Goal: Task Accomplishment & Management: Manage account settings

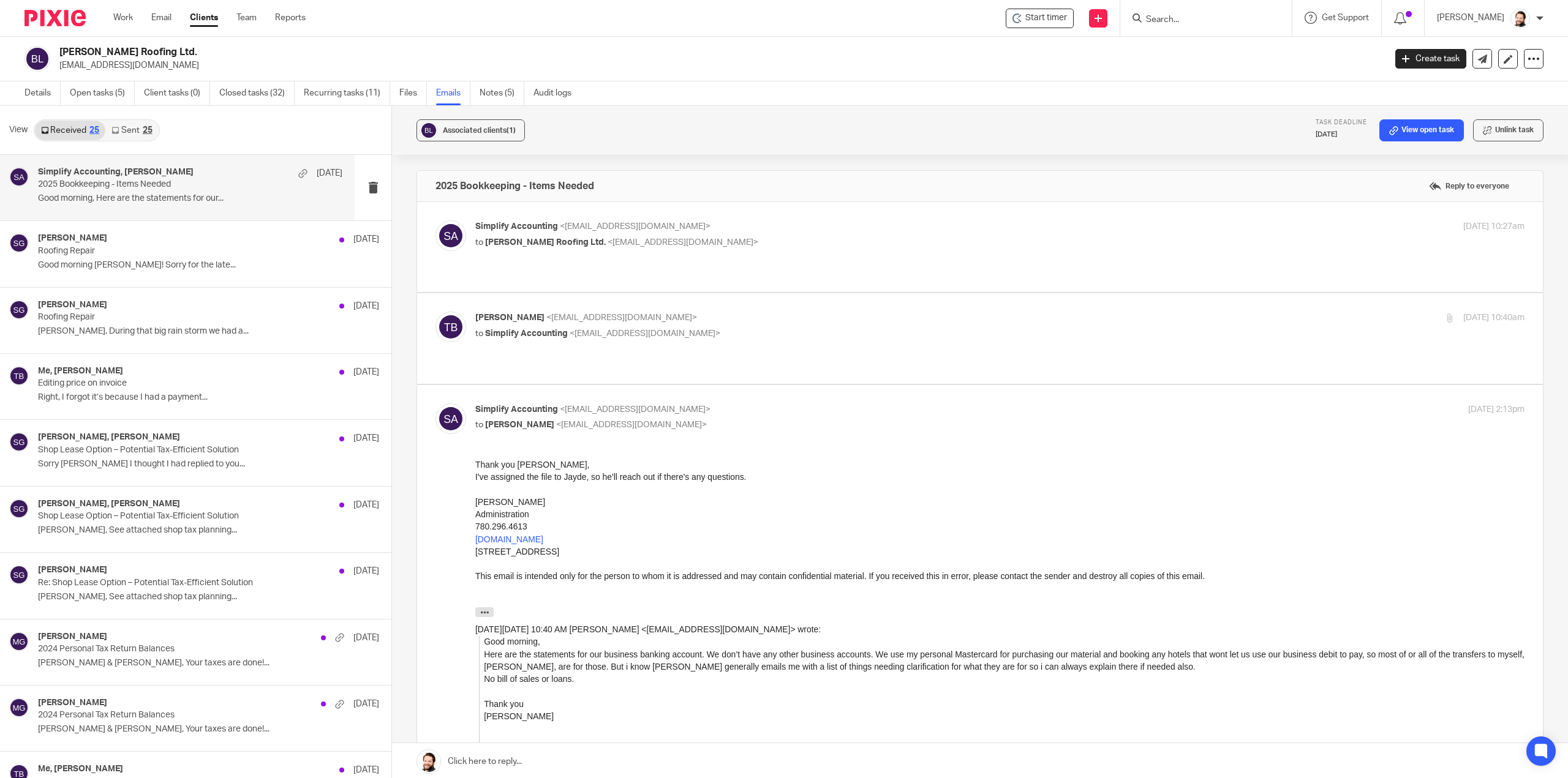
scroll to position [61, 0]
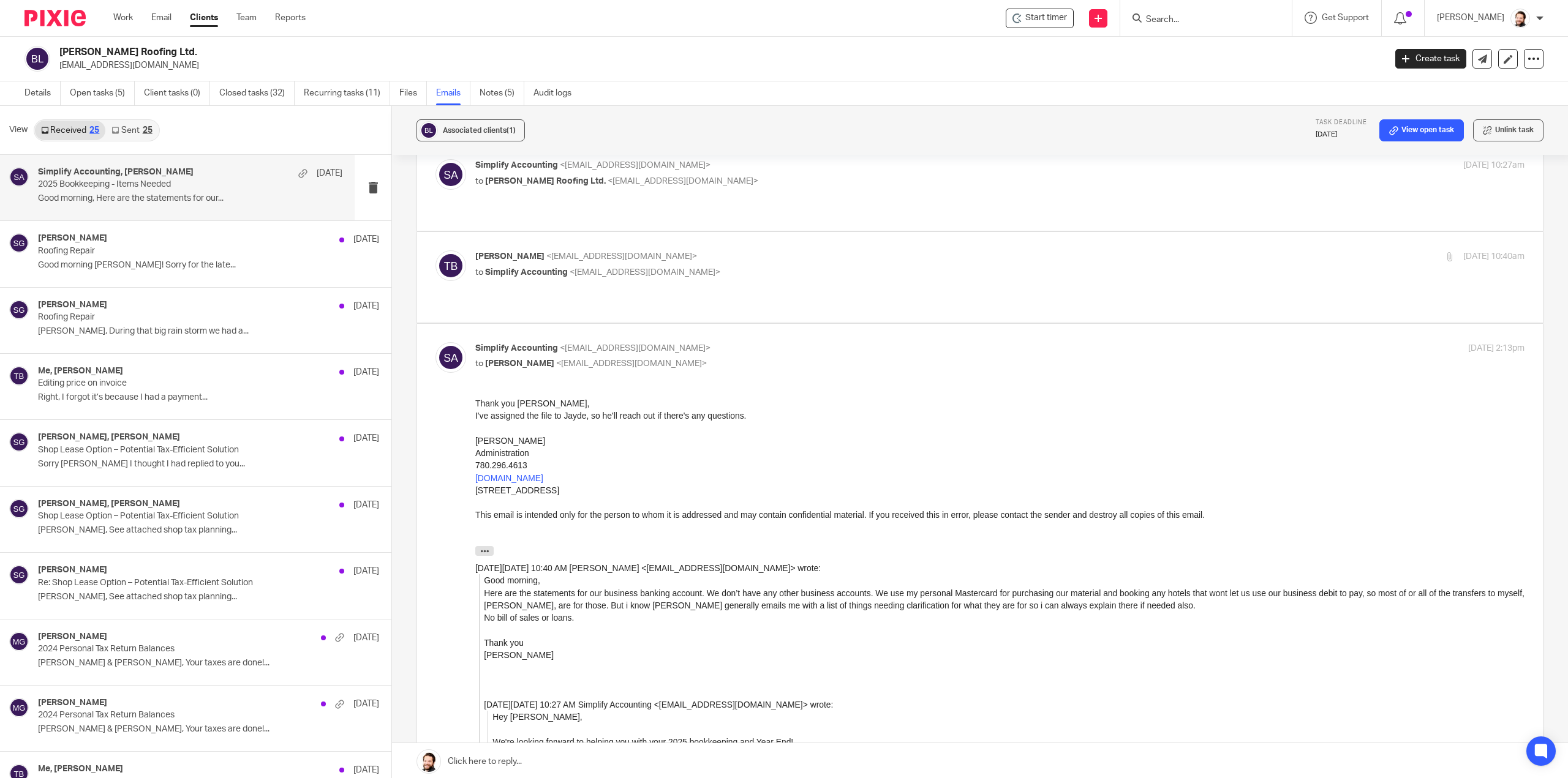
click at [124, 20] on link "Work" at bounding box center [123, 18] width 20 height 12
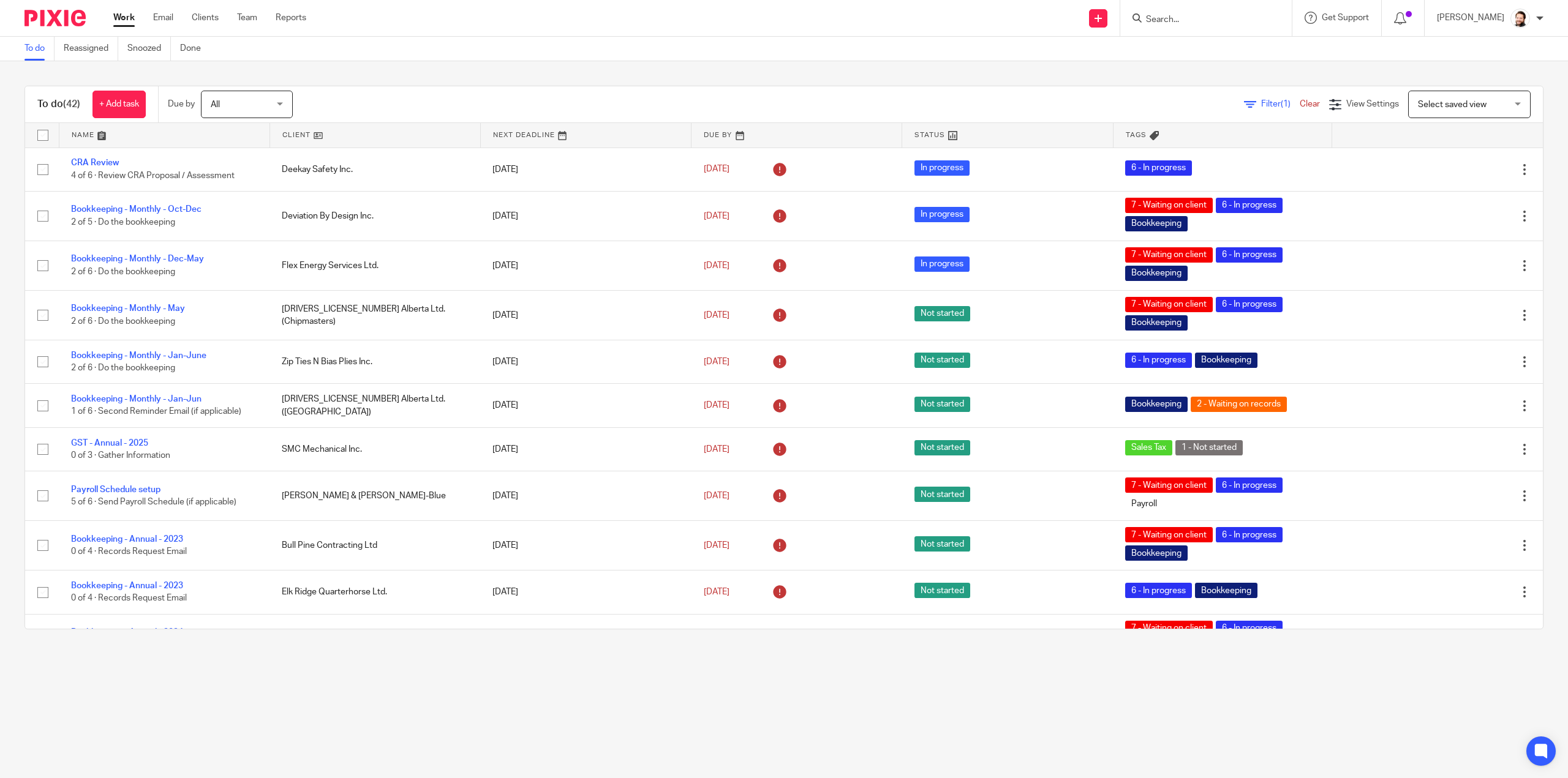
click at [1261, 101] on span "Filter (1)" at bounding box center [1280, 104] width 39 height 8
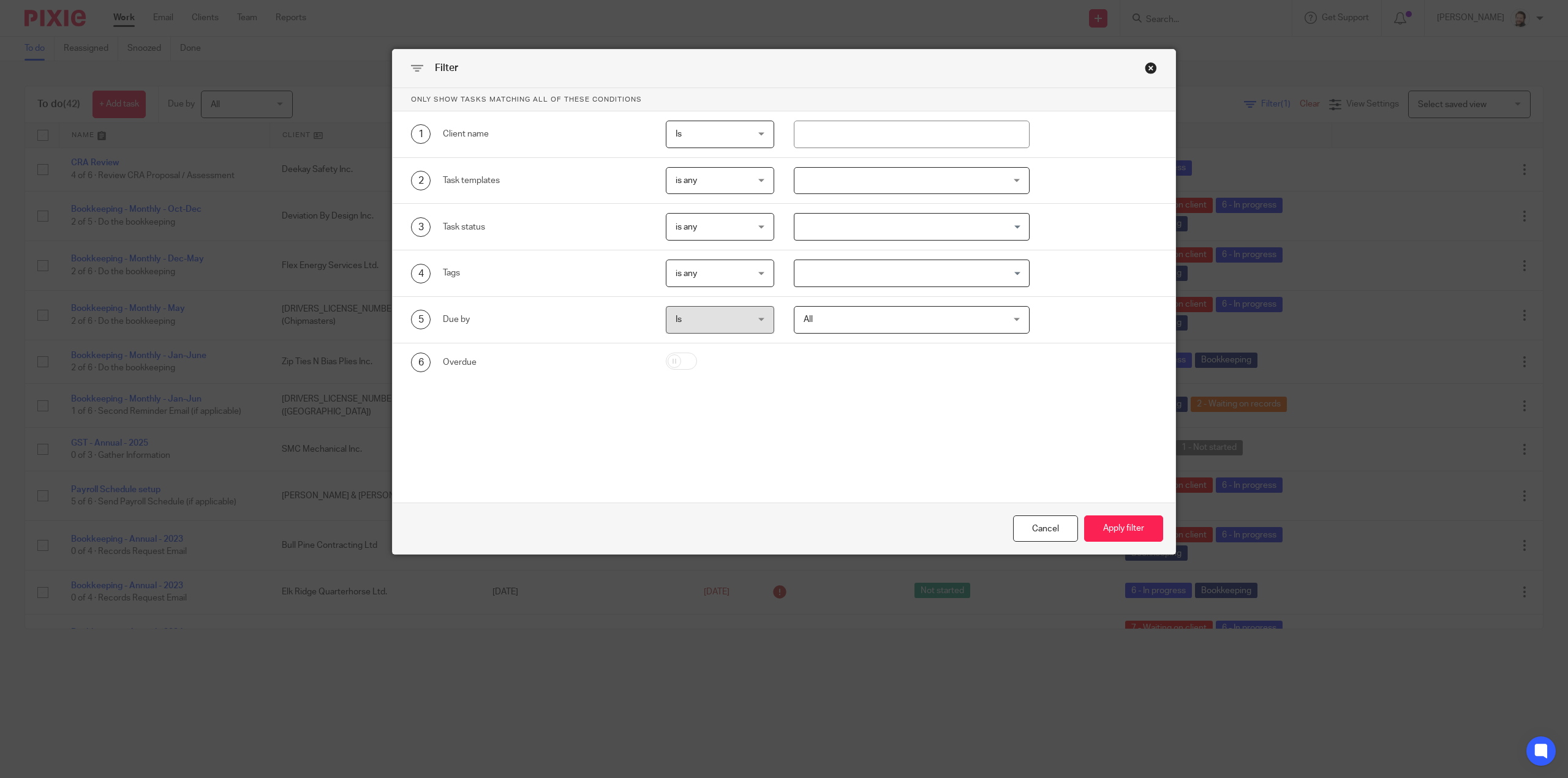
click at [873, 184] on div at bounding box center [911, 181] width 236 height 27
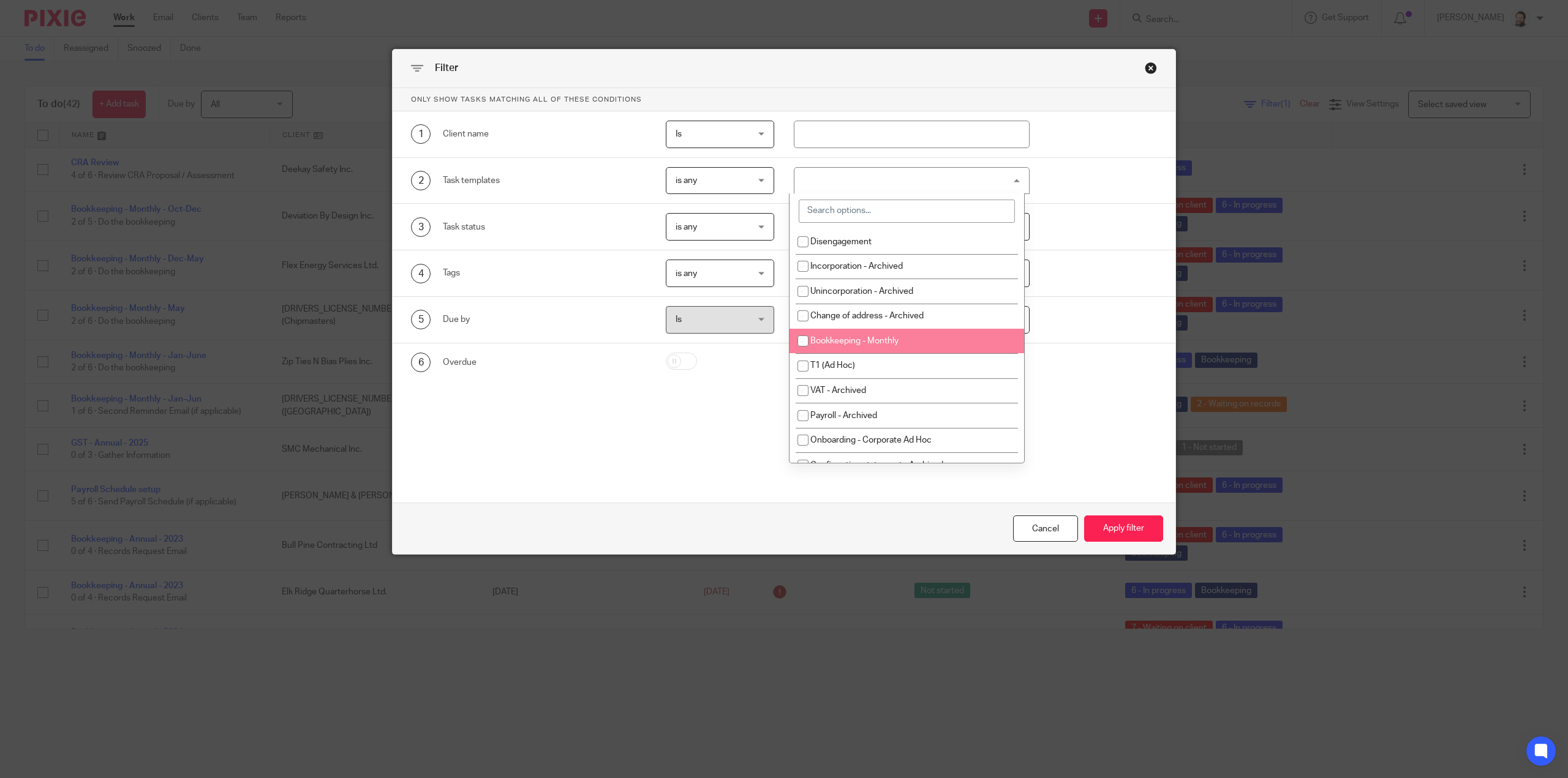
click at [877, 334] on li "Bookkeeping - Monthly" at bounding box center [906, 341] width 234 height 25
checkbox input "true"
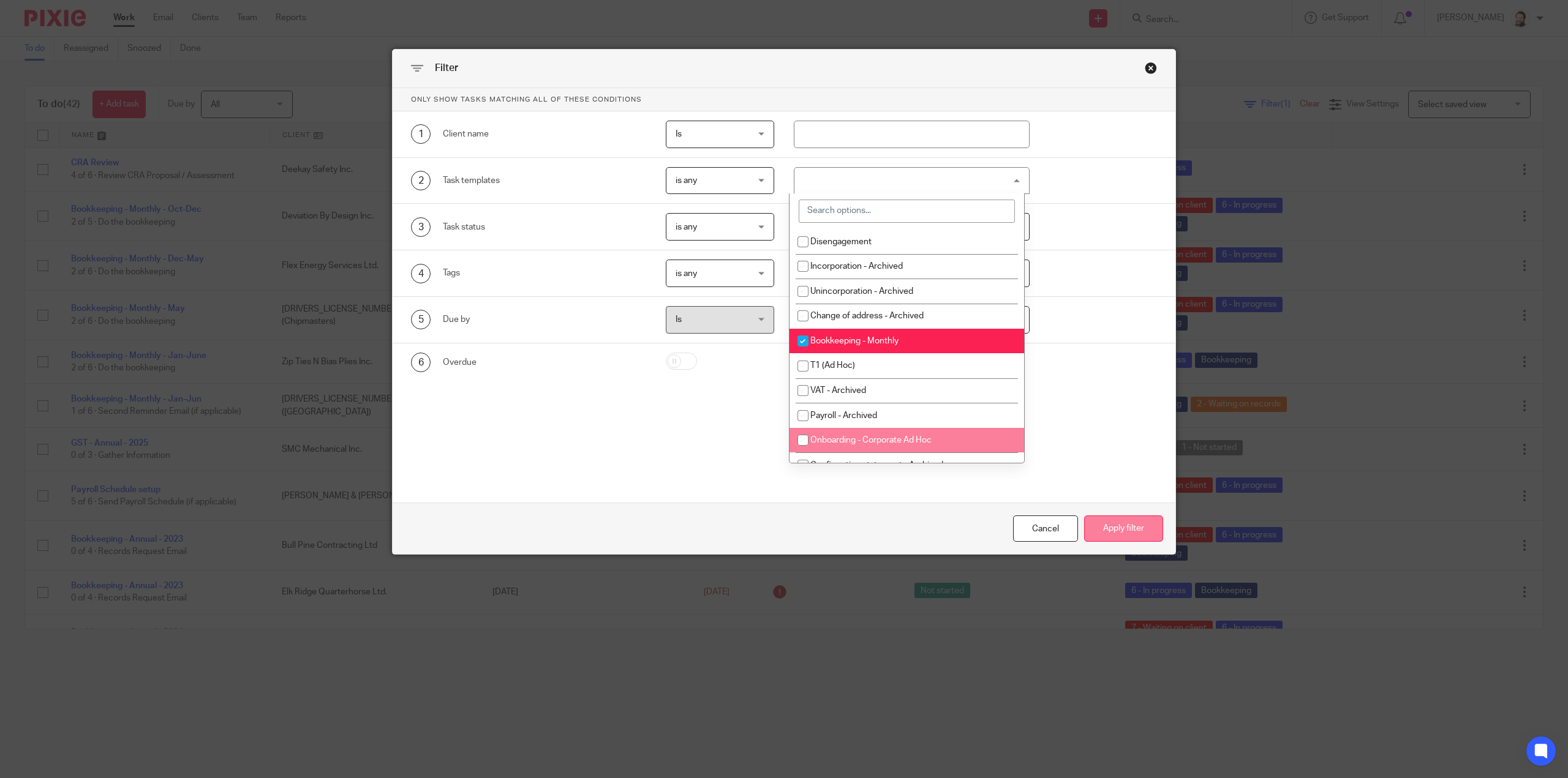
click at [1132, 529] on button "Apply filter" at bounding box center [1123, 528] width 79 height 26
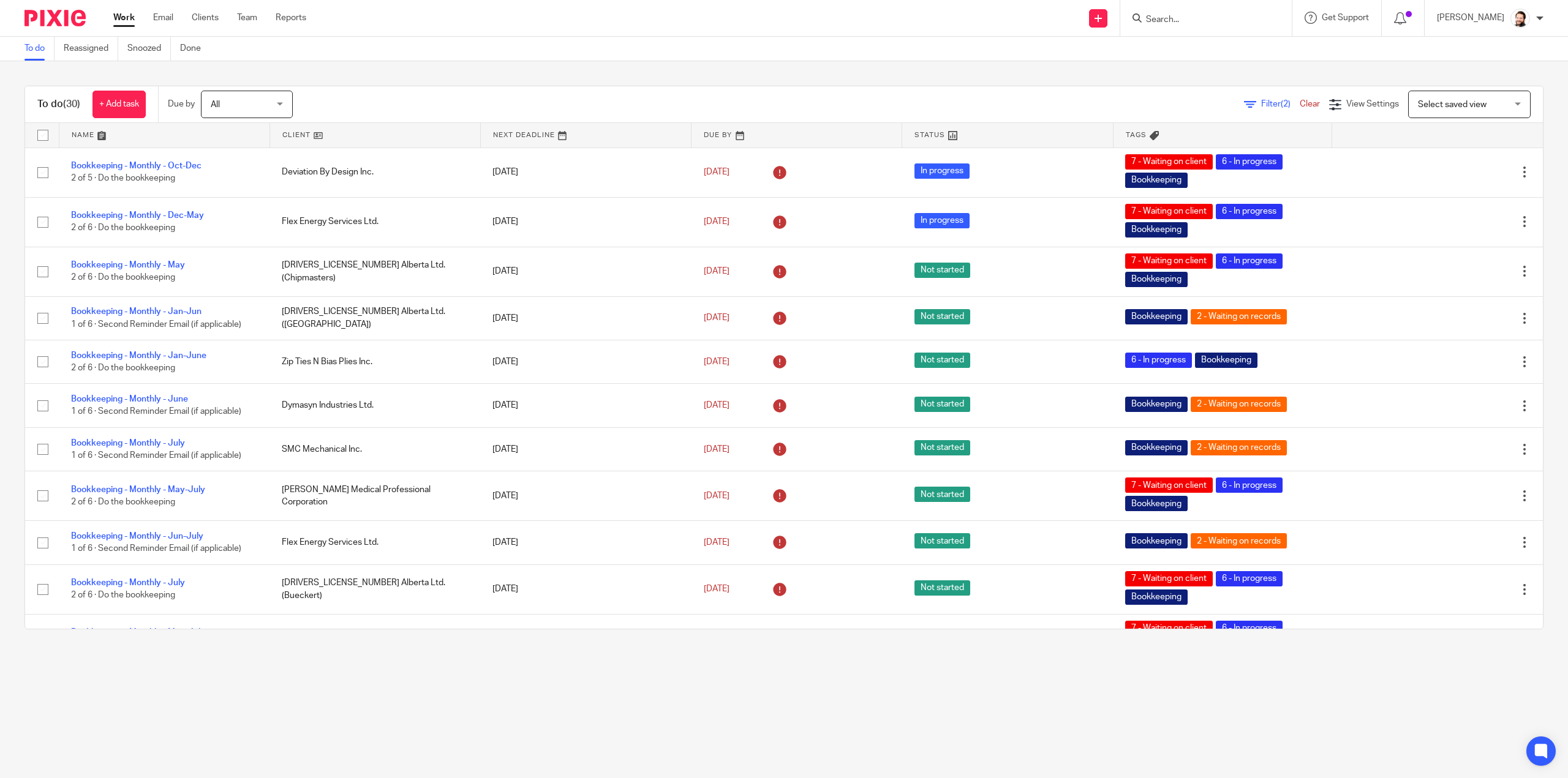
click at [308, 133] on link at bounding box center [375, 135] width 210 height 25
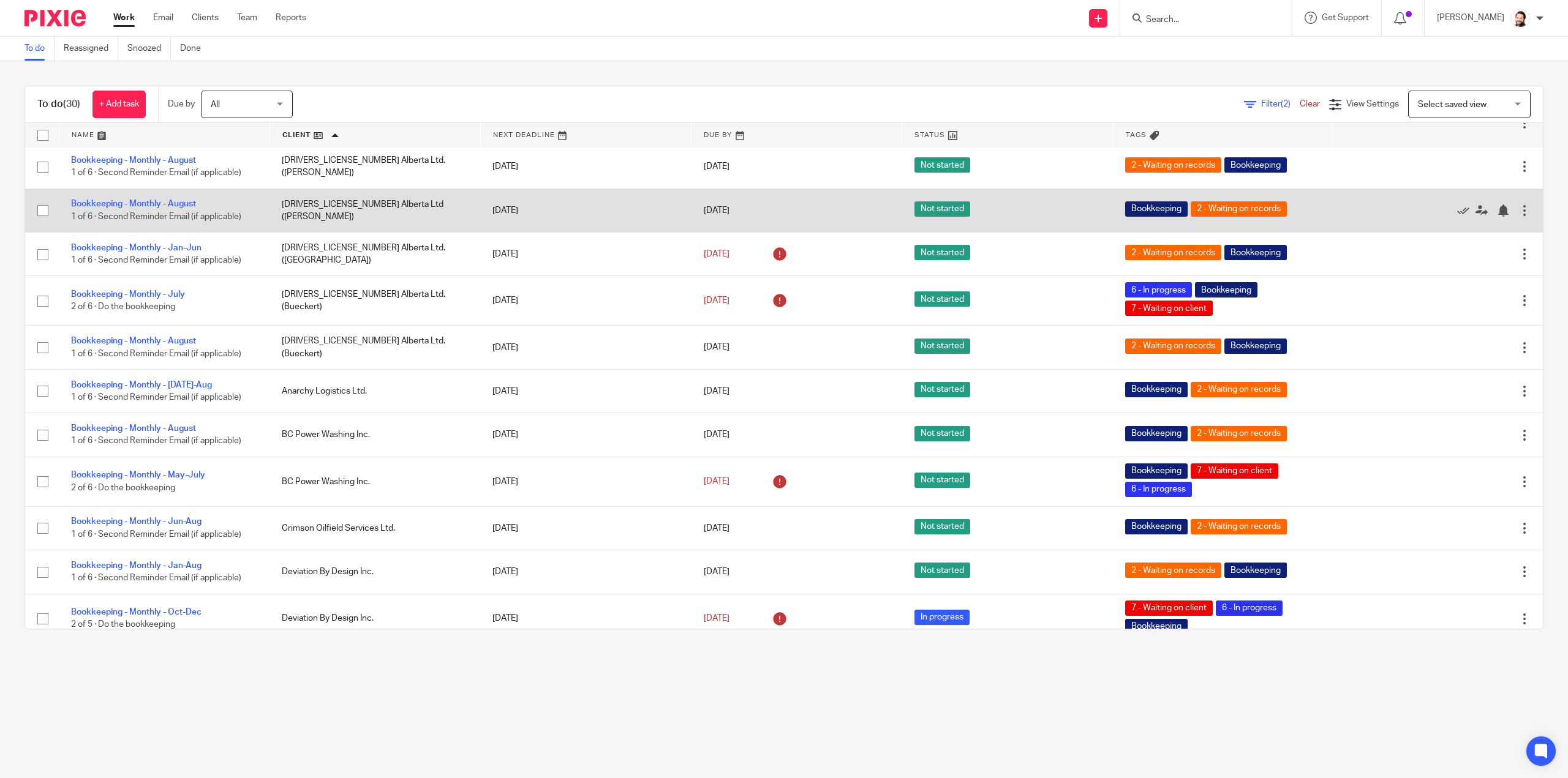
scroll to position [245, 0]
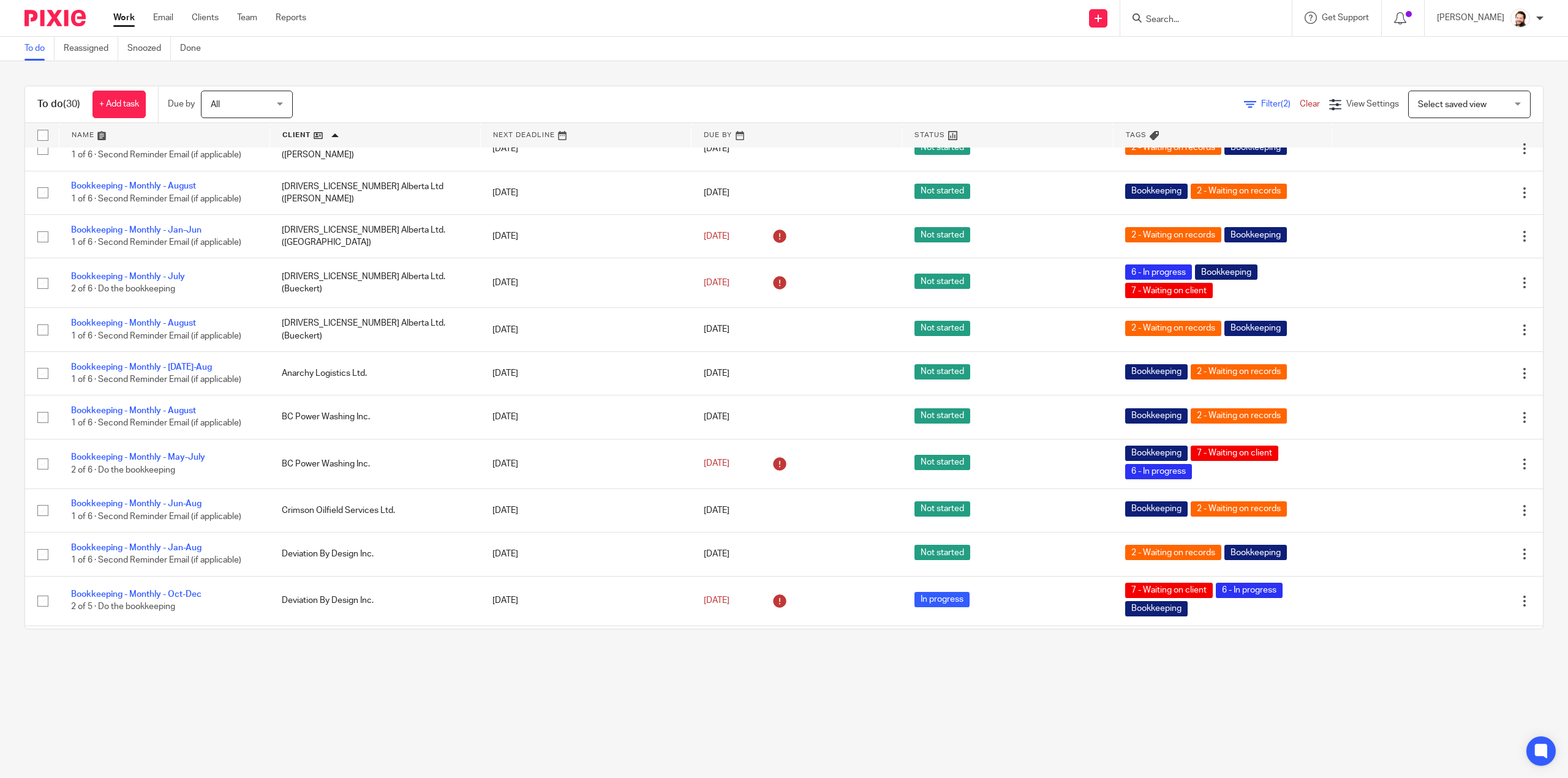
click at [1242, 15] on input "Search" at bounding box center [1199, 20] width 110 height 11
type input "elvin"
click at [1211, 58] on link at bounding box center [1307, 53] width 329 height 28
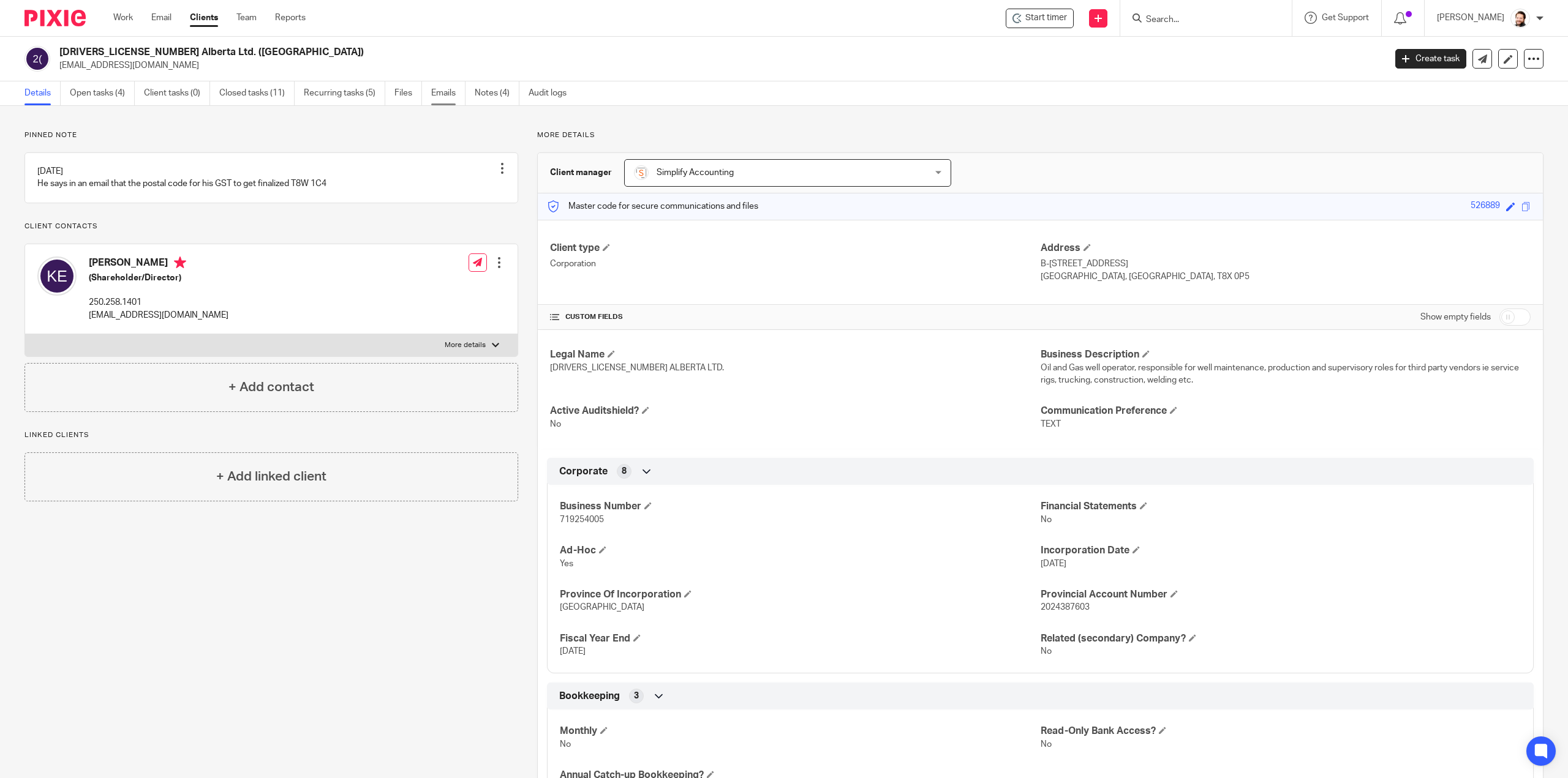
click at [449, 92] on link "Emails" at bounding box center [448, 94] width 34 height 24
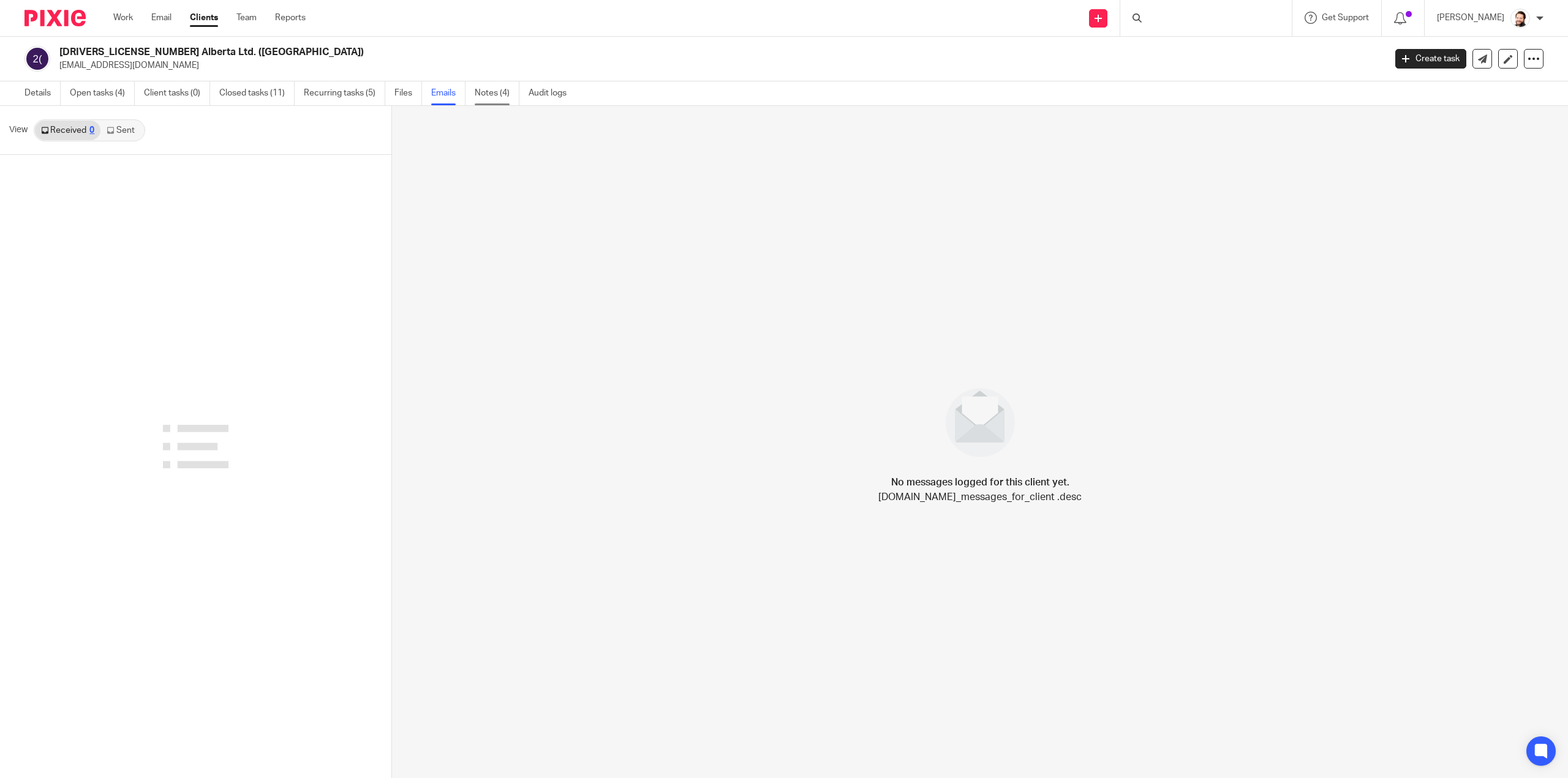
click at [490, 95] on link "Notes (4)" at bounding box center [497, 94] width 45 height 24
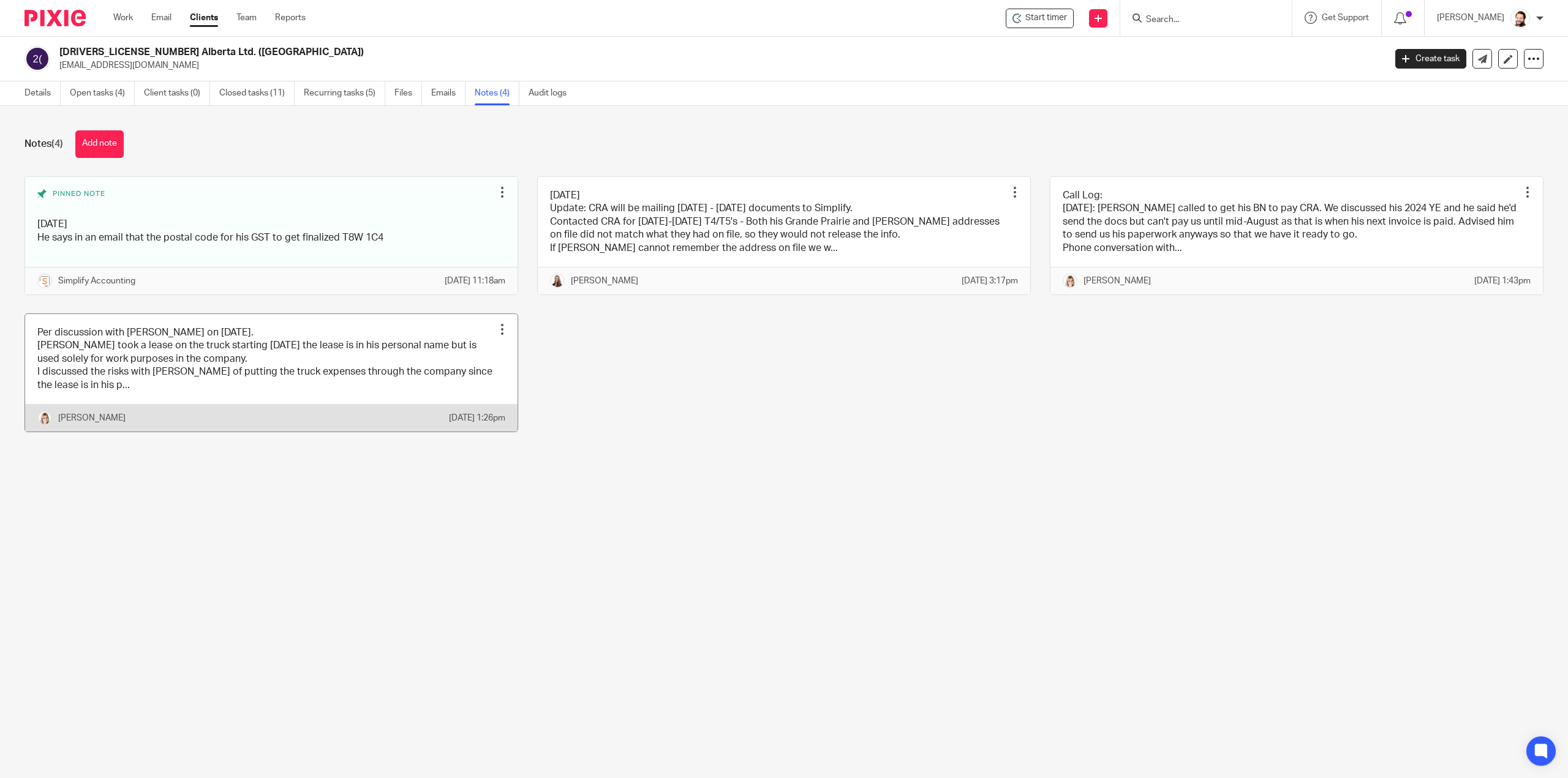
click at [248, 370] on link at bounding box center [272, 372] width 493 height 117
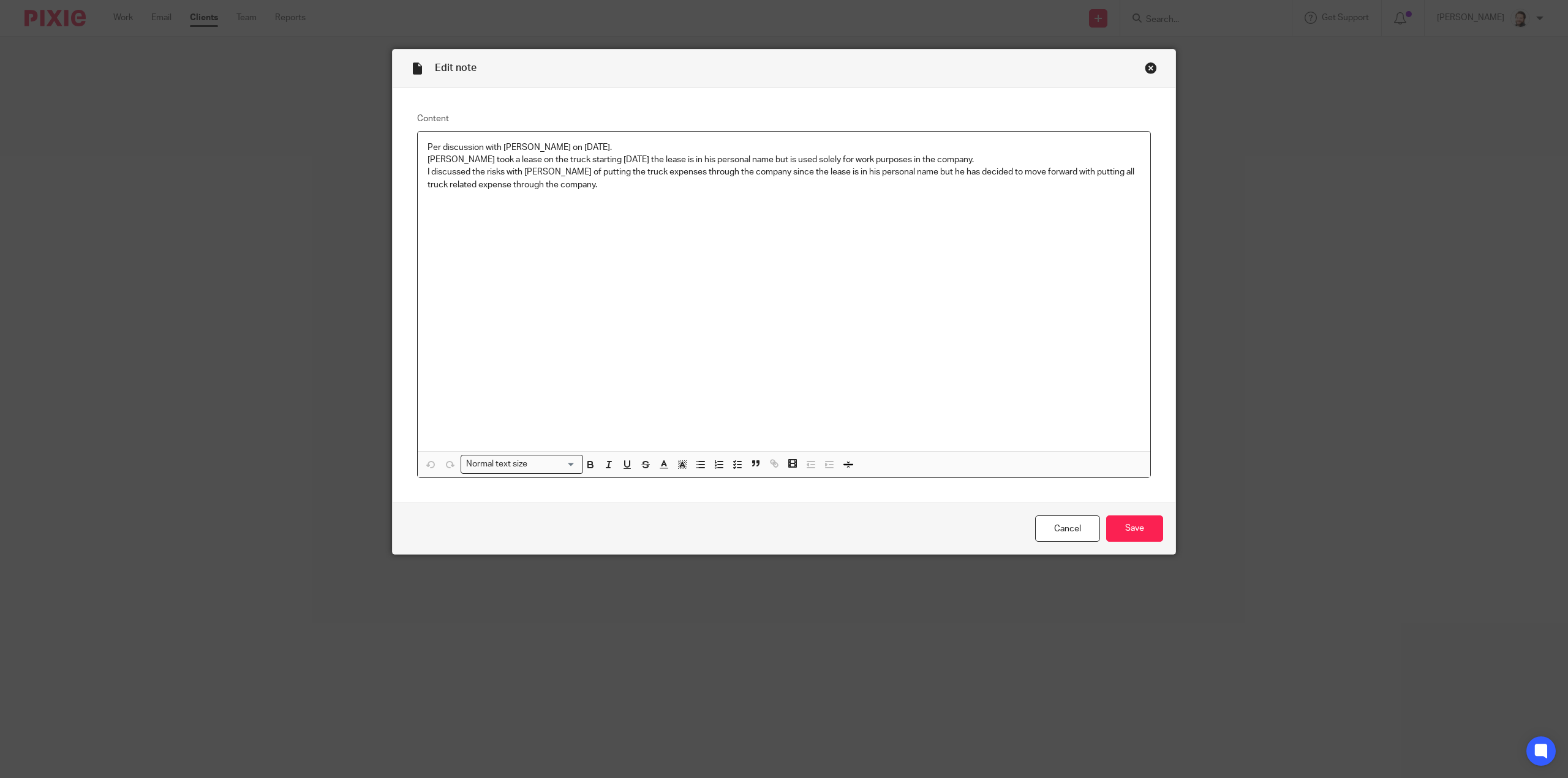
click at [1149, 63] on div "Close this dialog window" at bounding box center [1150, 68] width 12 height 12
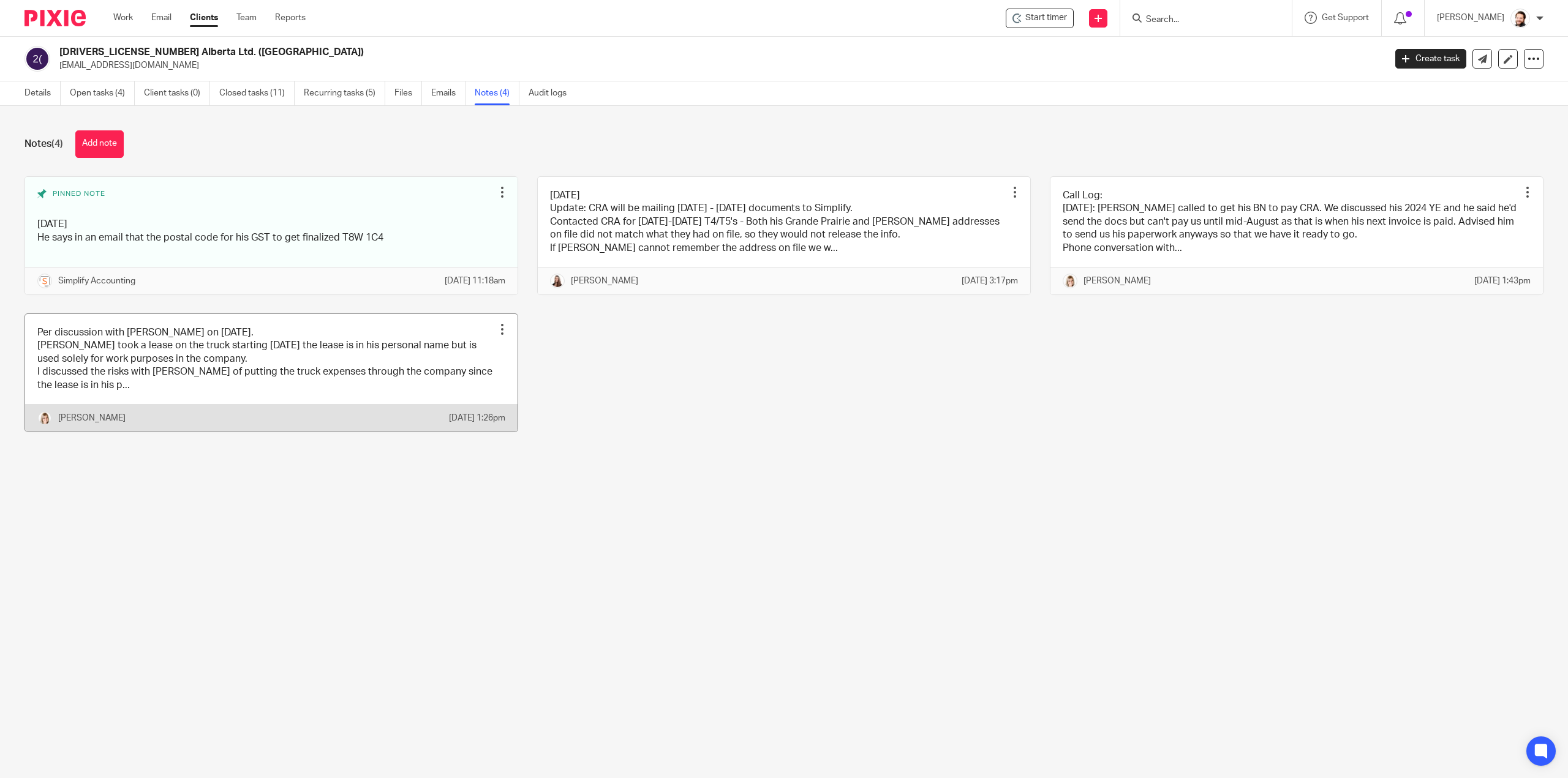
click at [344, 383] on link at bounding box center [272, 372] width 493 height 117
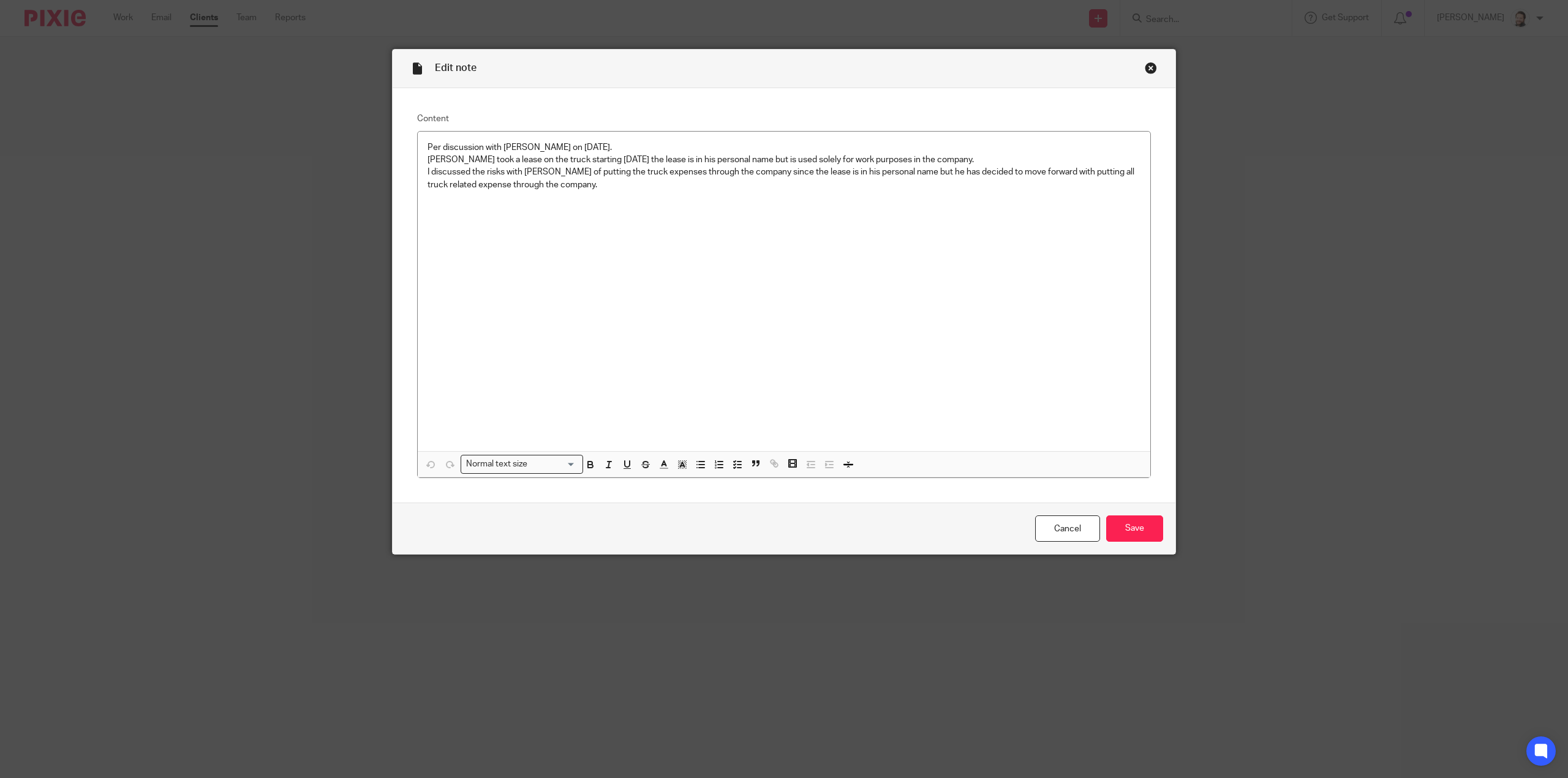
click at [1144, 65] on div "Close this dialog window" at bounding box center [1150, 68] width 12 height 12
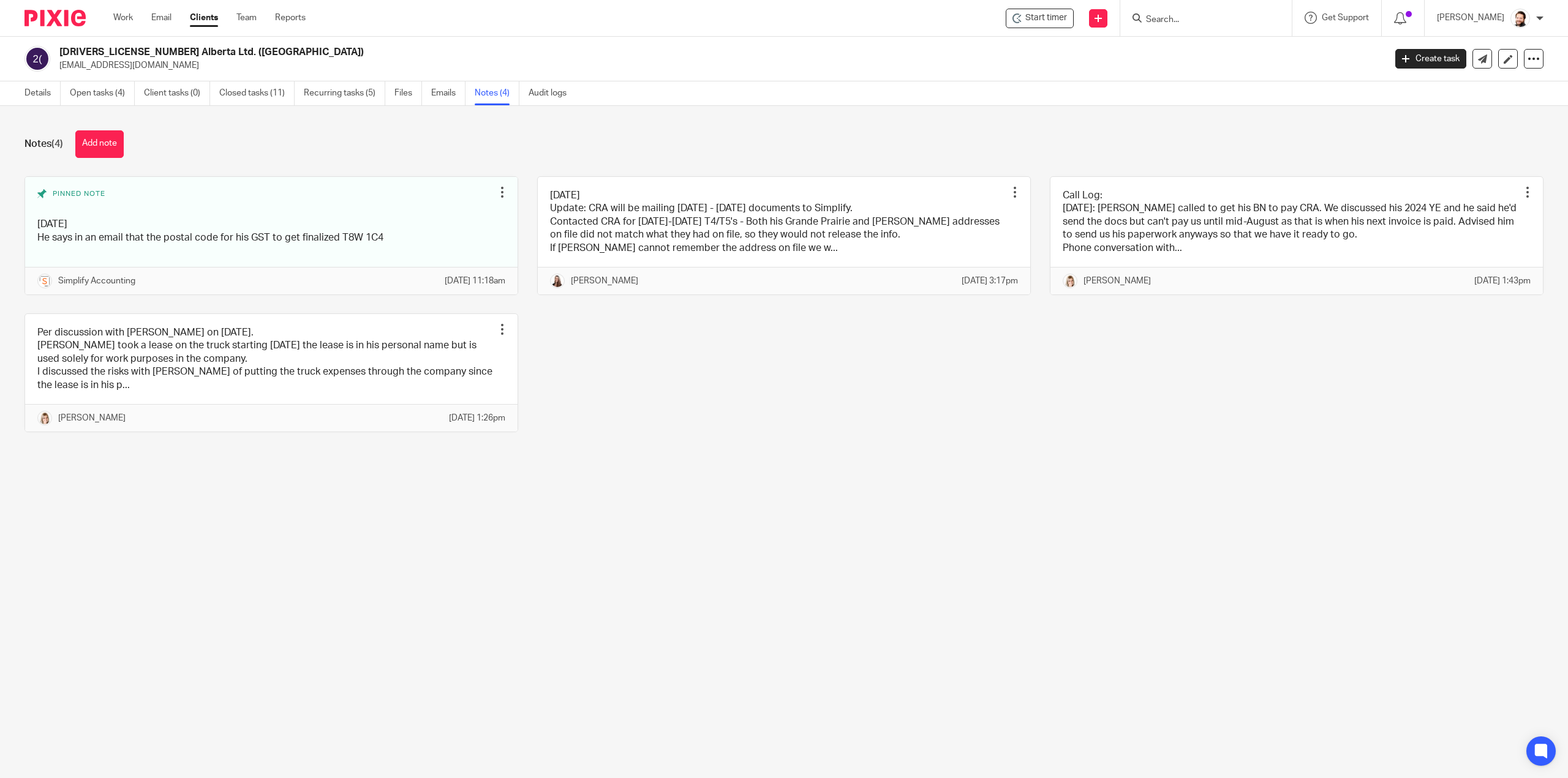
click at [15, 94] on div "Details Open tasks (4) Client tasks (0) Closed tasks (11) Recurring tasks (5) F…" at bounding box center [298, 94] width 597 height 24
click at [34, 90] on link "Details" at bounding box center [42, 94] width 36 height 24
click at [35, 89] on link "Details" at bounding box center [42, 94] width 36 height 24
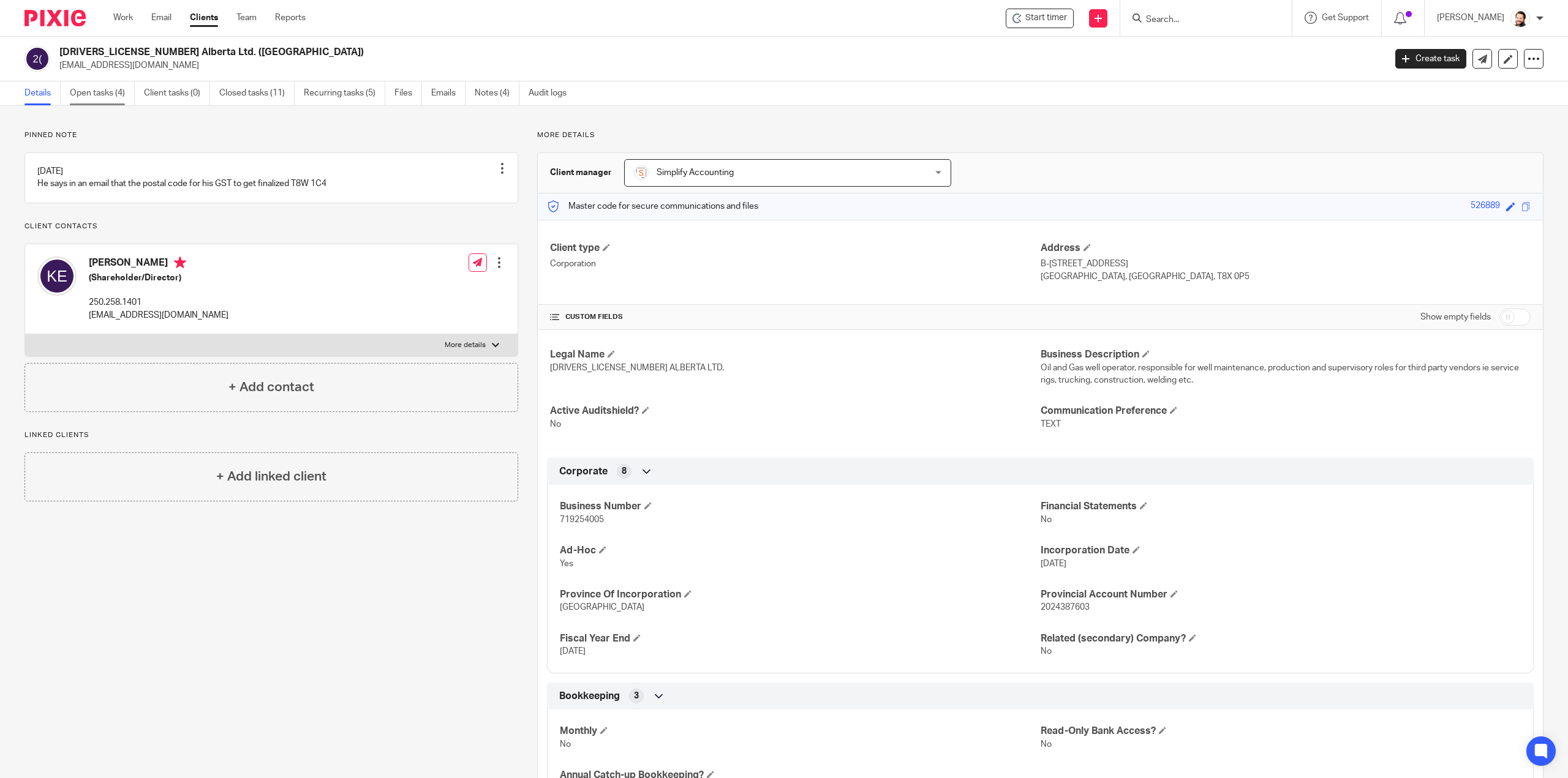
click at [101, 82] on link "Open tasks (4)" at bounding box center [102, 94] width 65 height 24
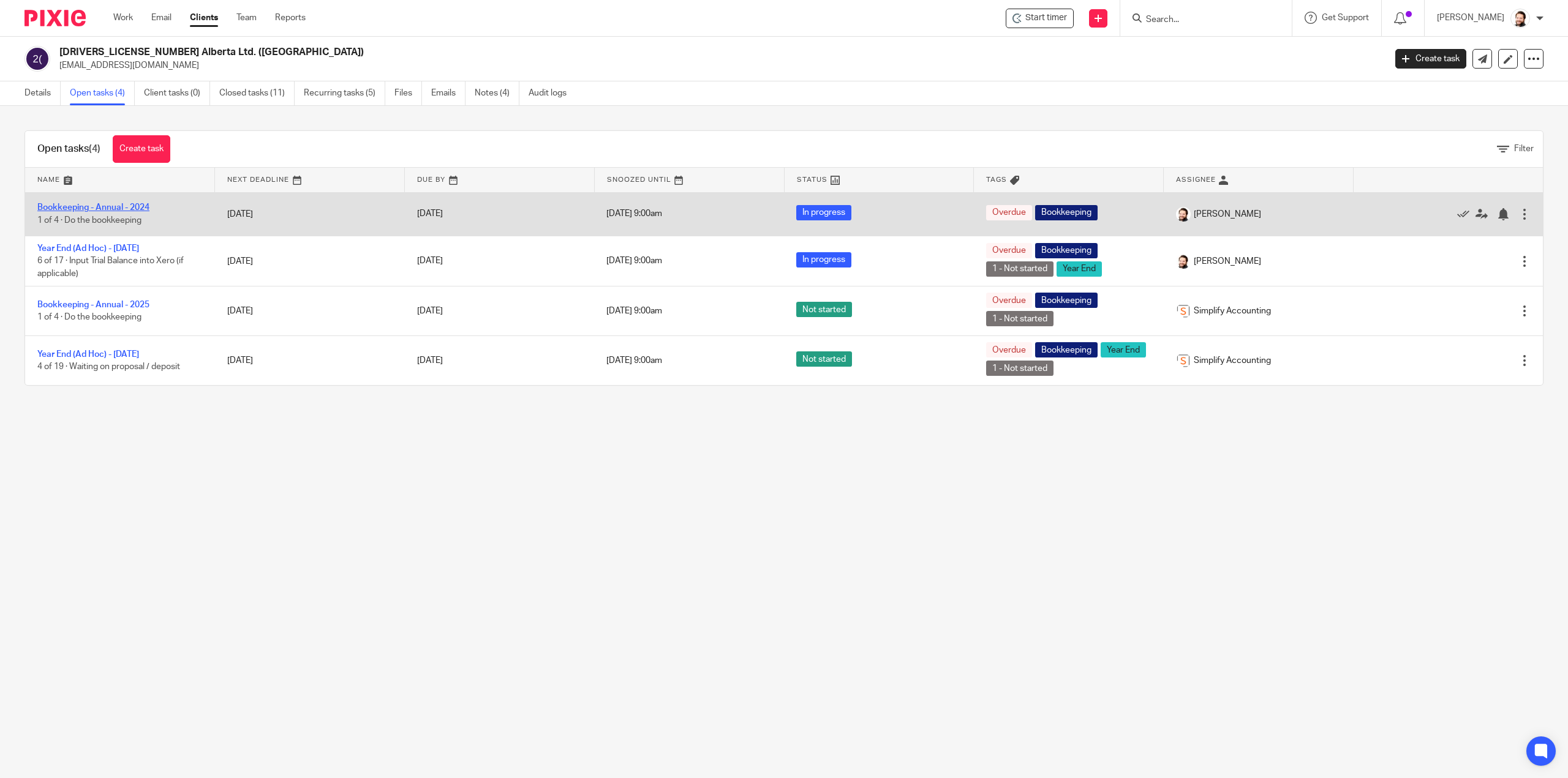
click at [96, 204] on link "Bookkeeping - Annual - 2024" at bounding box center [93, 208] width 112 height 8
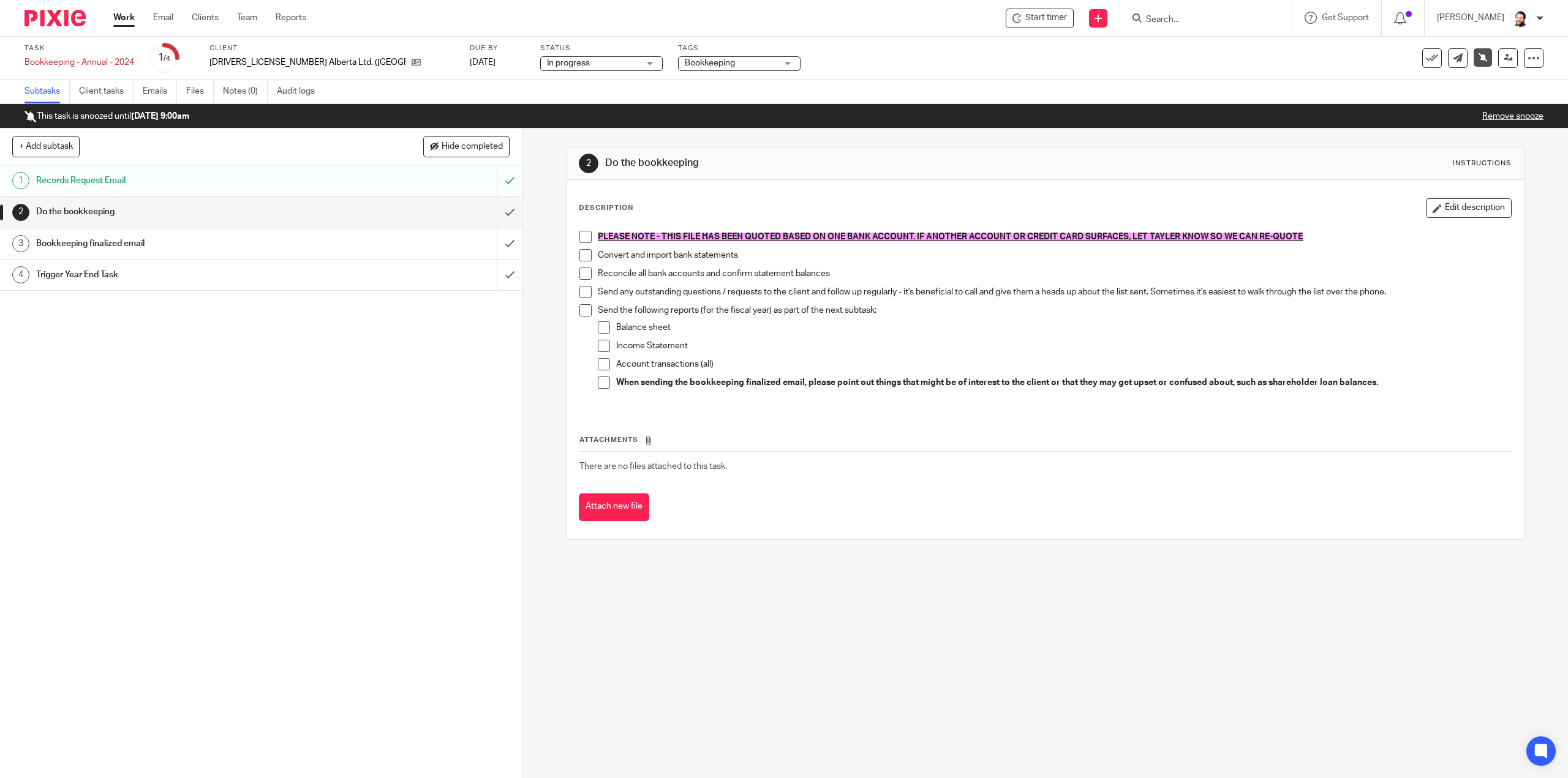
click at [585, 240] on span at bounding box center [585, 236] width 12 height 12
click at [582, 257] on span at bounding box center [585, 255] width 12 height 12
click at [583, 295] on span at bounding box center [585, 291] width 12 height 12
click at [1511, 113] on link "Remove snooze" at bounding box center [1512, 116] width 61 height 8
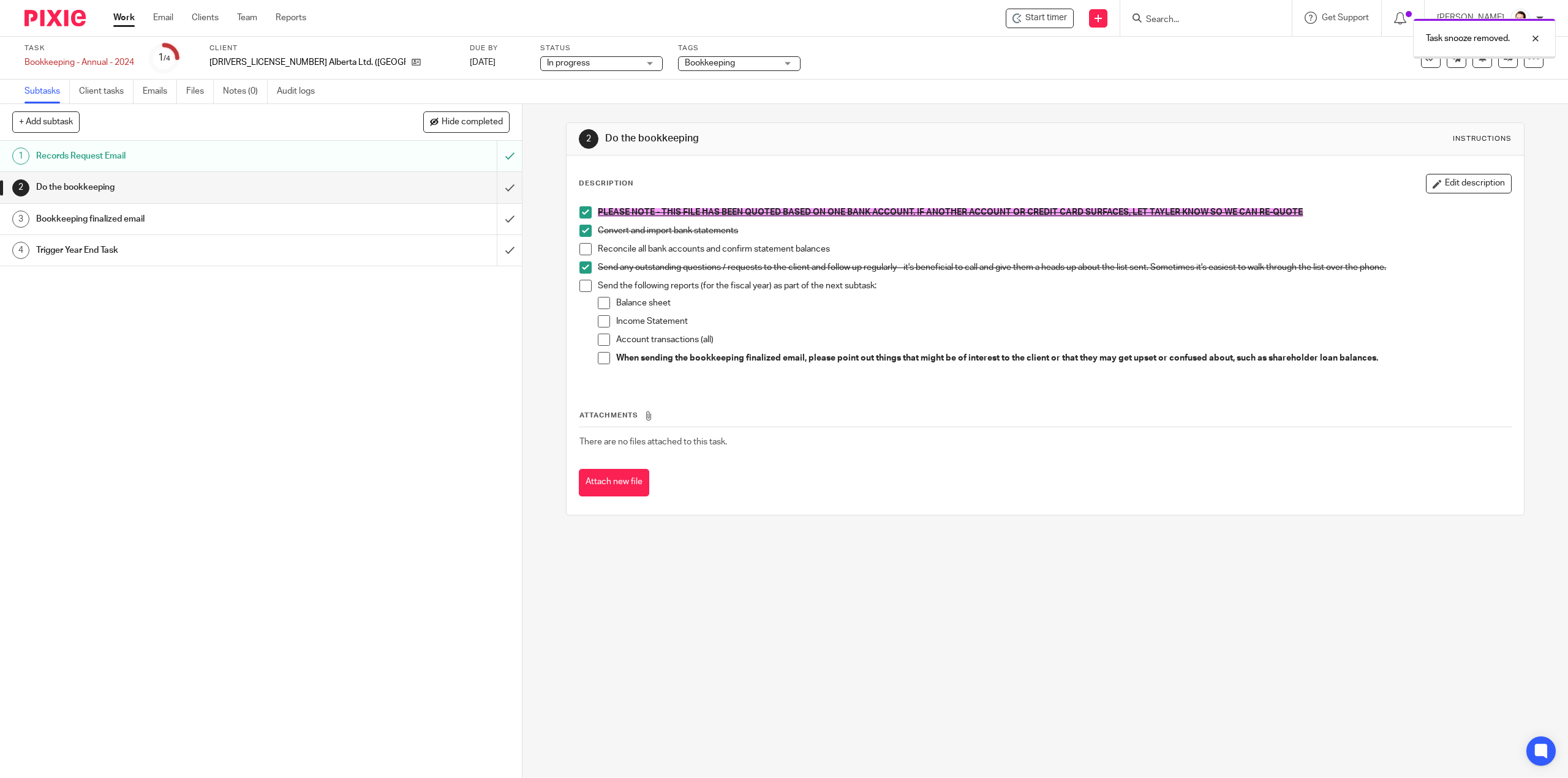
click at [685, 59] on span "Bookkeeping" at bounding box center [709, 63] width 50 height 8
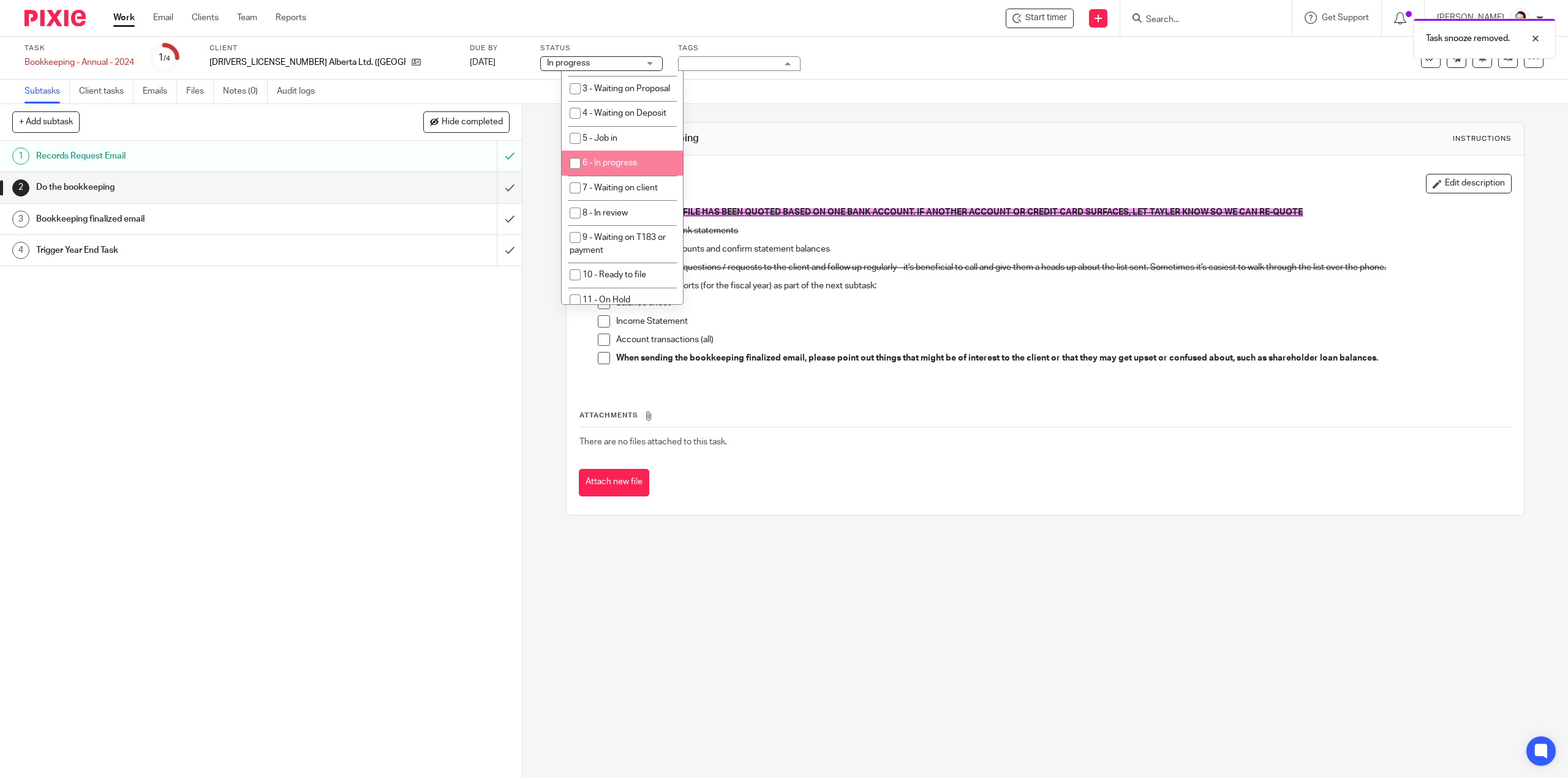
click at [623, 167] on span "6 - In progress" at bounding box center [609, 162] width 54 height 8
checkbox input "true"
click at [631, 200] on li "7 - Waiting on client" at bounding box center [622, 189] width 121 height 25
checkbox input "true"
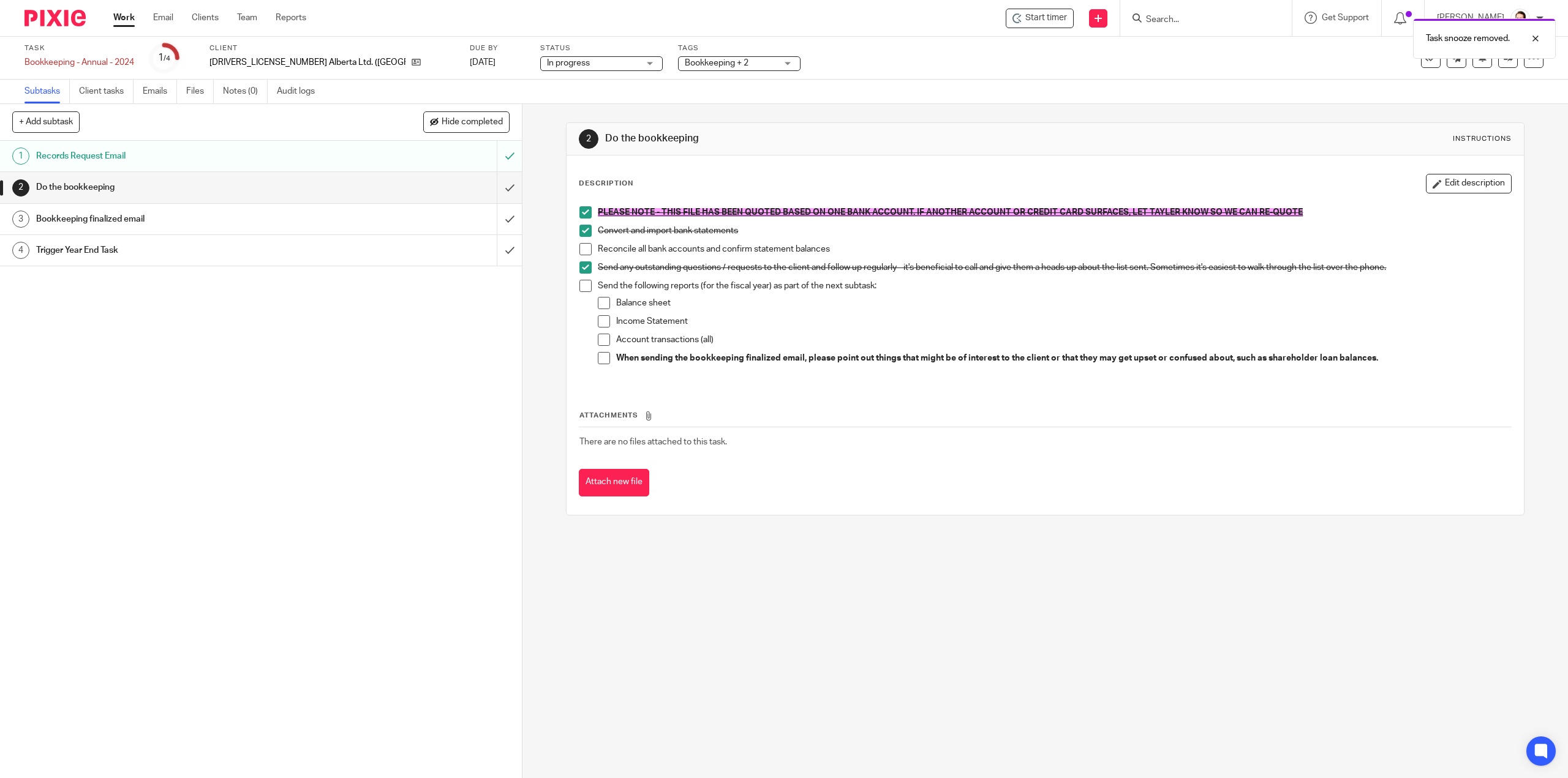
click at [987, 549] on div "2 Do the bookkeeping Instructions Description Edit description PLEASE NOTE - TH…" at bounding box center [1044, 441] width 1045 height 674
click at [1482, 61] on div "See template in use Advanced task editor Copy task Change schedule Delete" at bounding box center [1482, 58] width 122 height 20
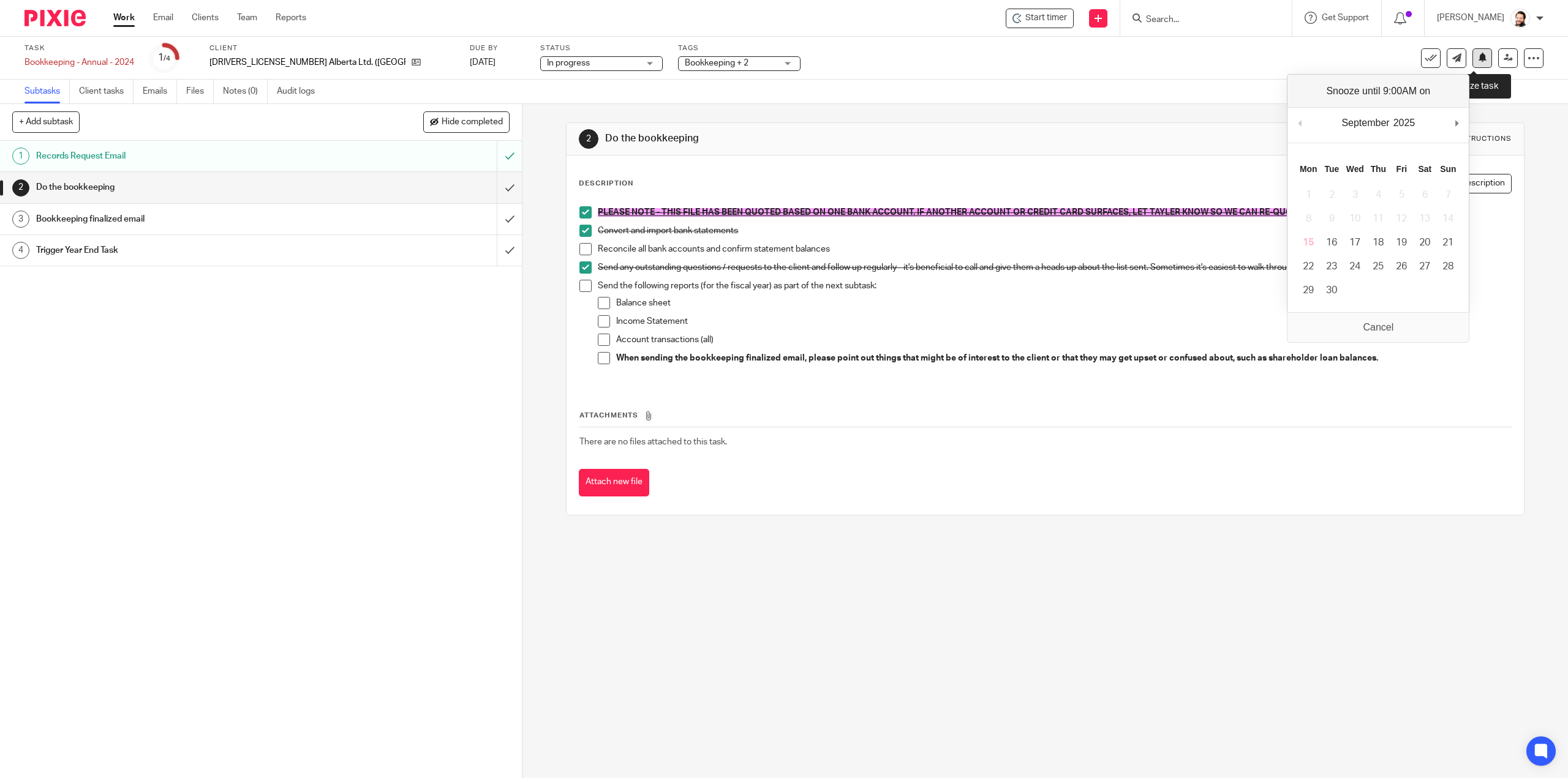
click at [1479, 63] on button at bounding box center [1482, 58] width 20 height 20
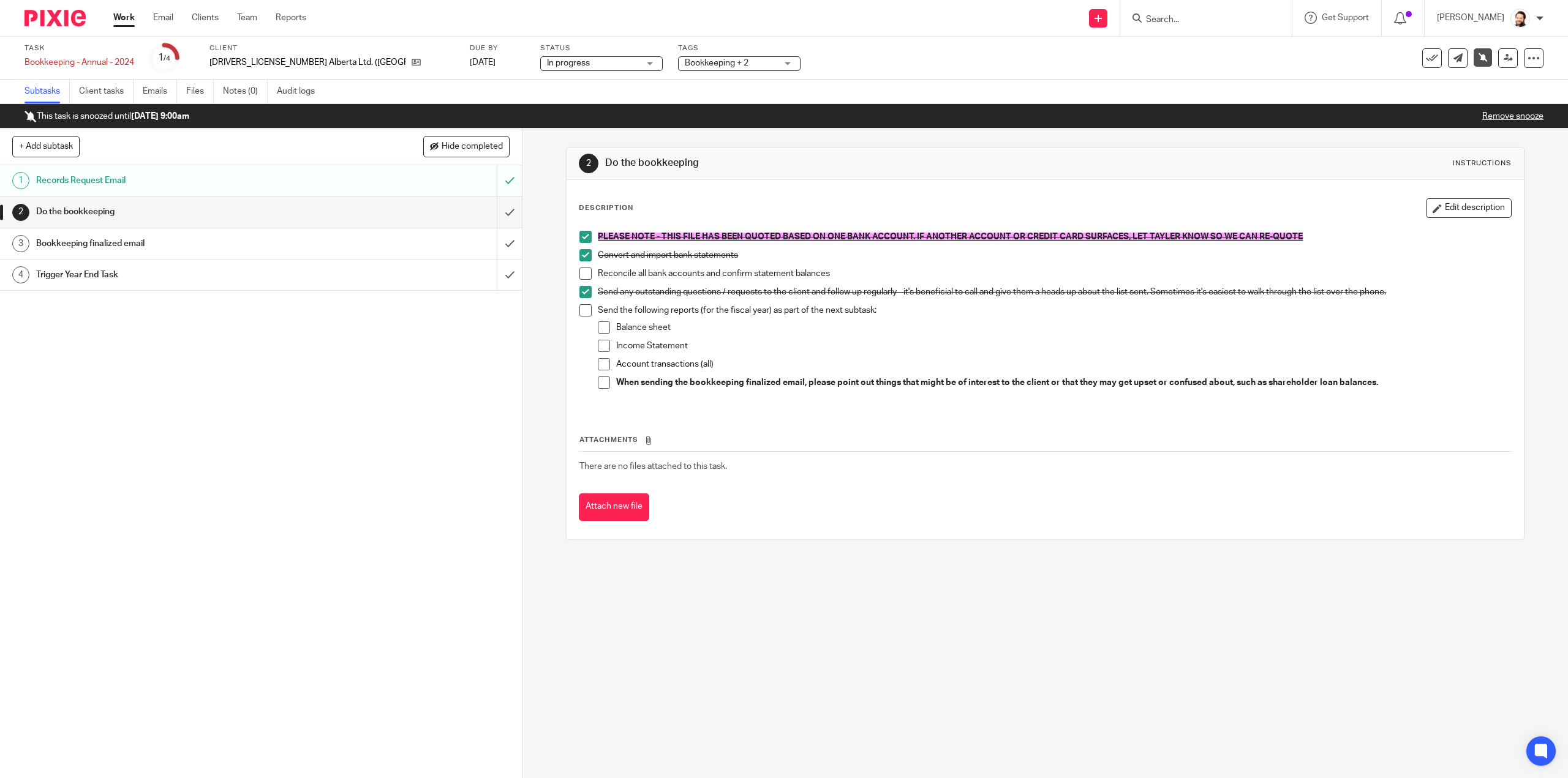
click at [115, 19] on link "Work" at bounding box center [124, 18] width 21 height 12
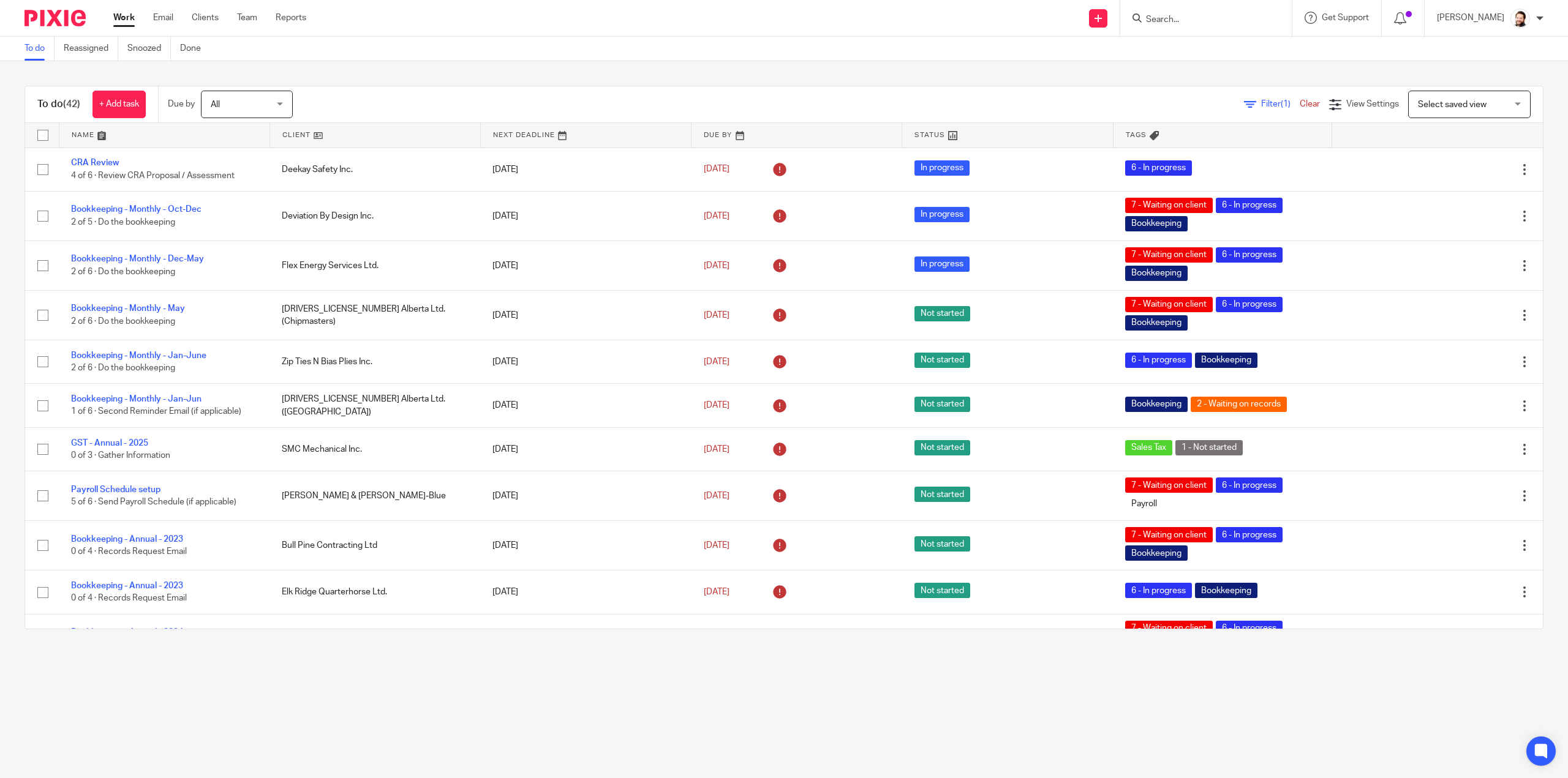
click at [289, 133] on link at bounding box center [375, 135] width 210 height 25
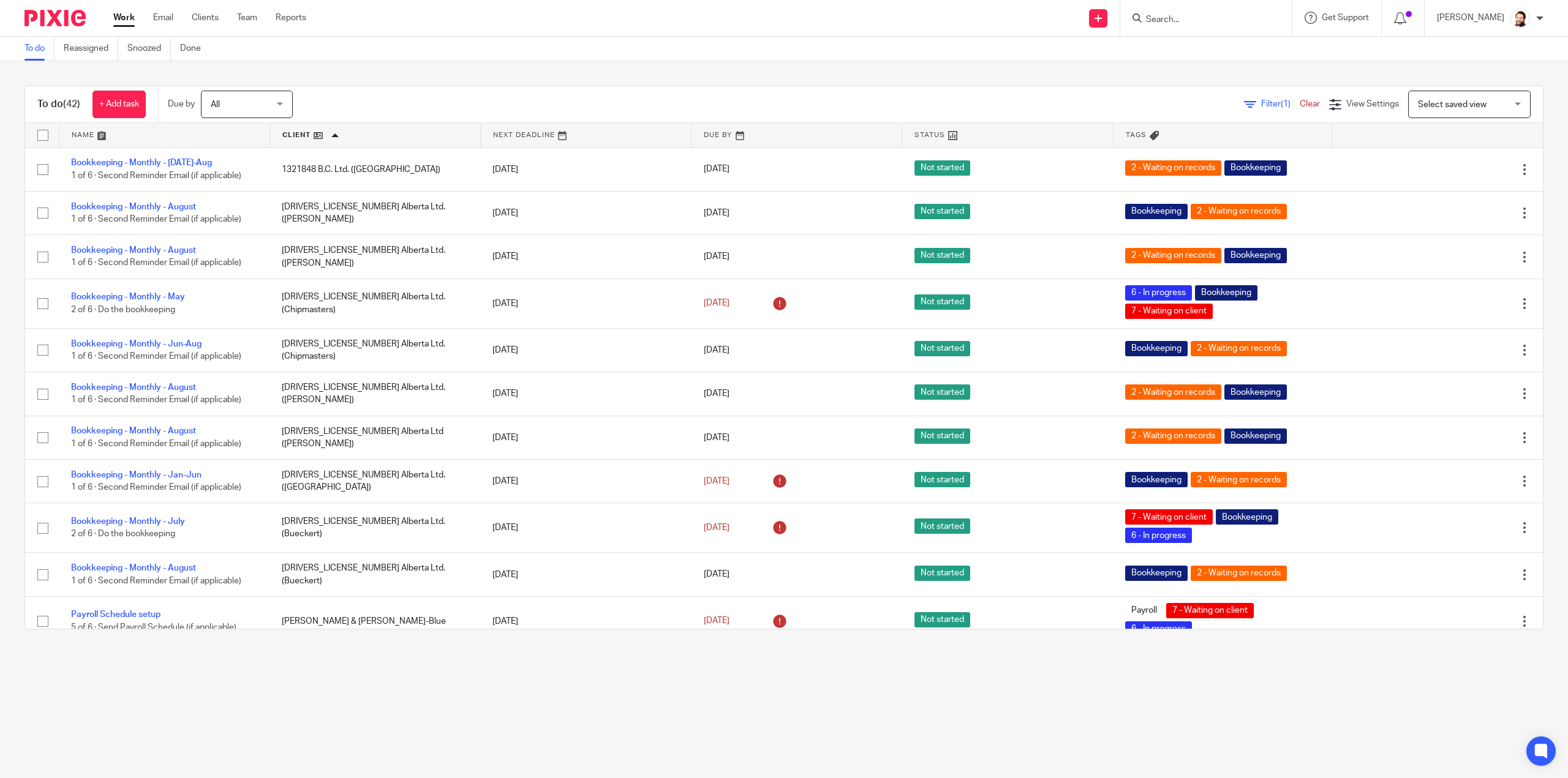
click at [1280, 100] on span "(1)" at bounding box center [1285, 104] width 10 height 8
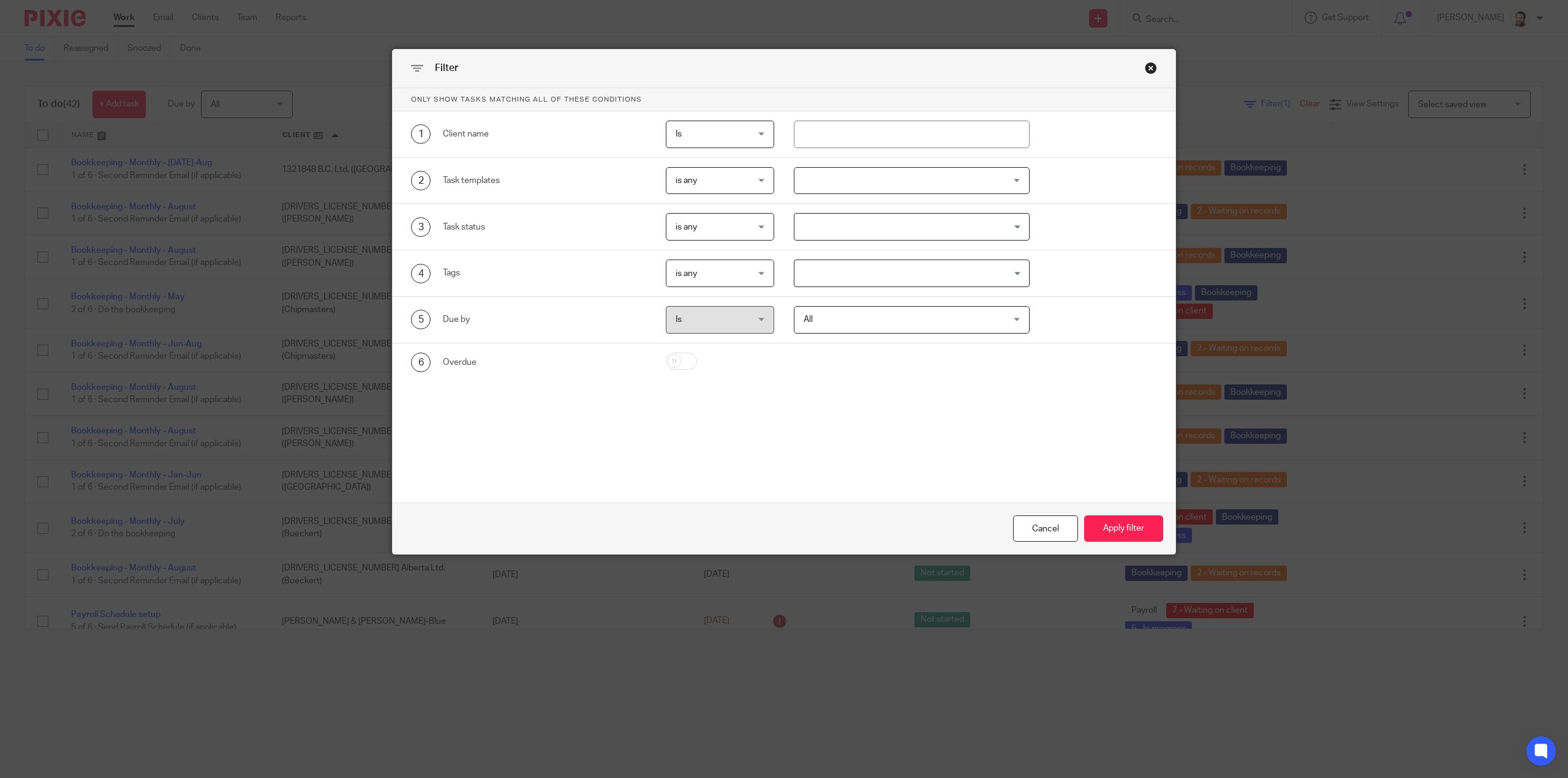
click at [808, 184] on div at bounding box center [911, 181] width 236 height 27
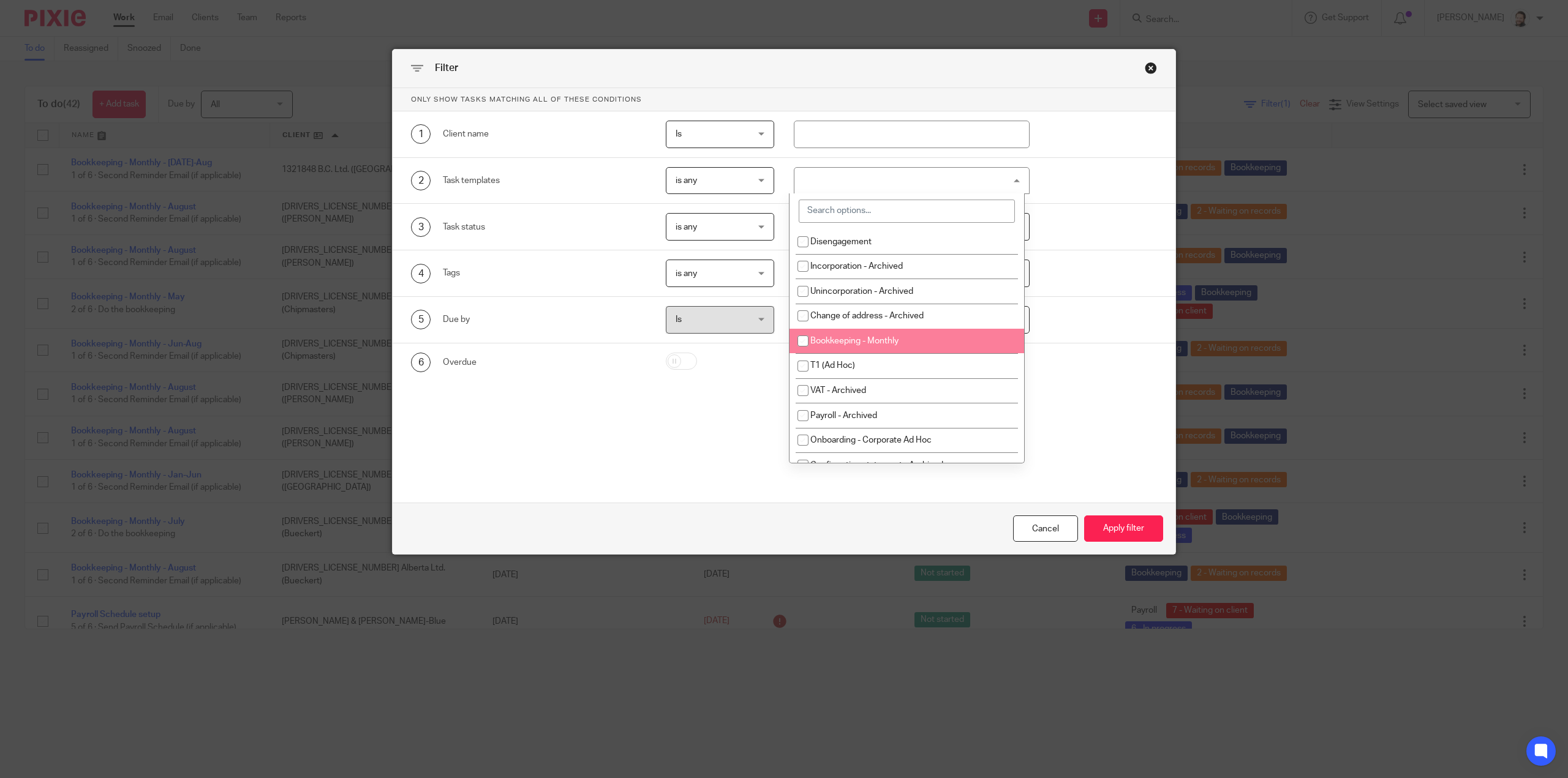
click at [867, 337] on span "Bookkeeping - Monthly" at bounding box center [854, 341] width 88 height 8
checkbox input "true"
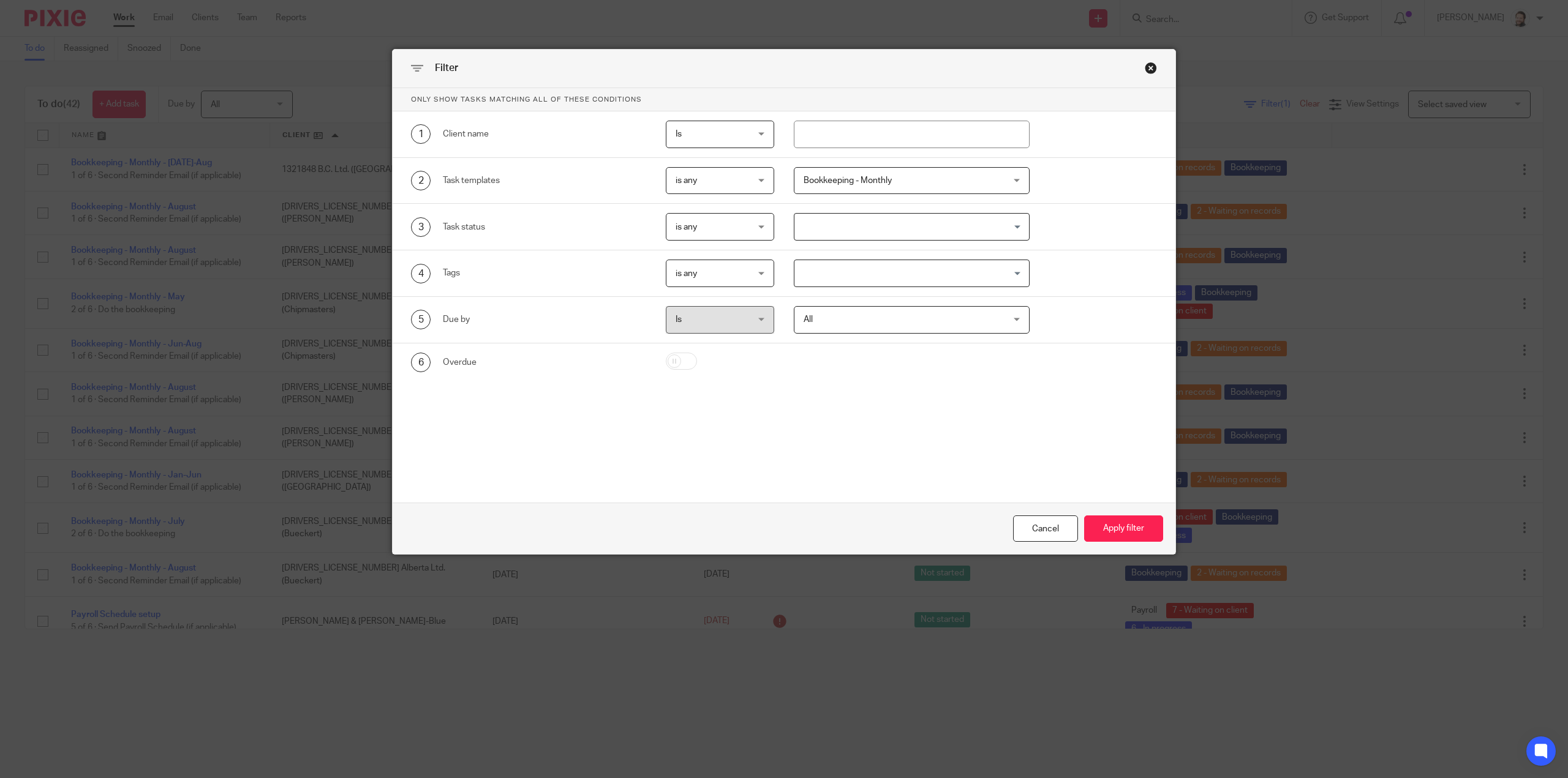
drag, startPoint x: 1137, startPoint y: 528, endPoint x: 511, endPoint y: 419, distance: 635.4
click at [1137, 528] on button "Apply filter" at bounding box center [1123, 528] width 79 height 26
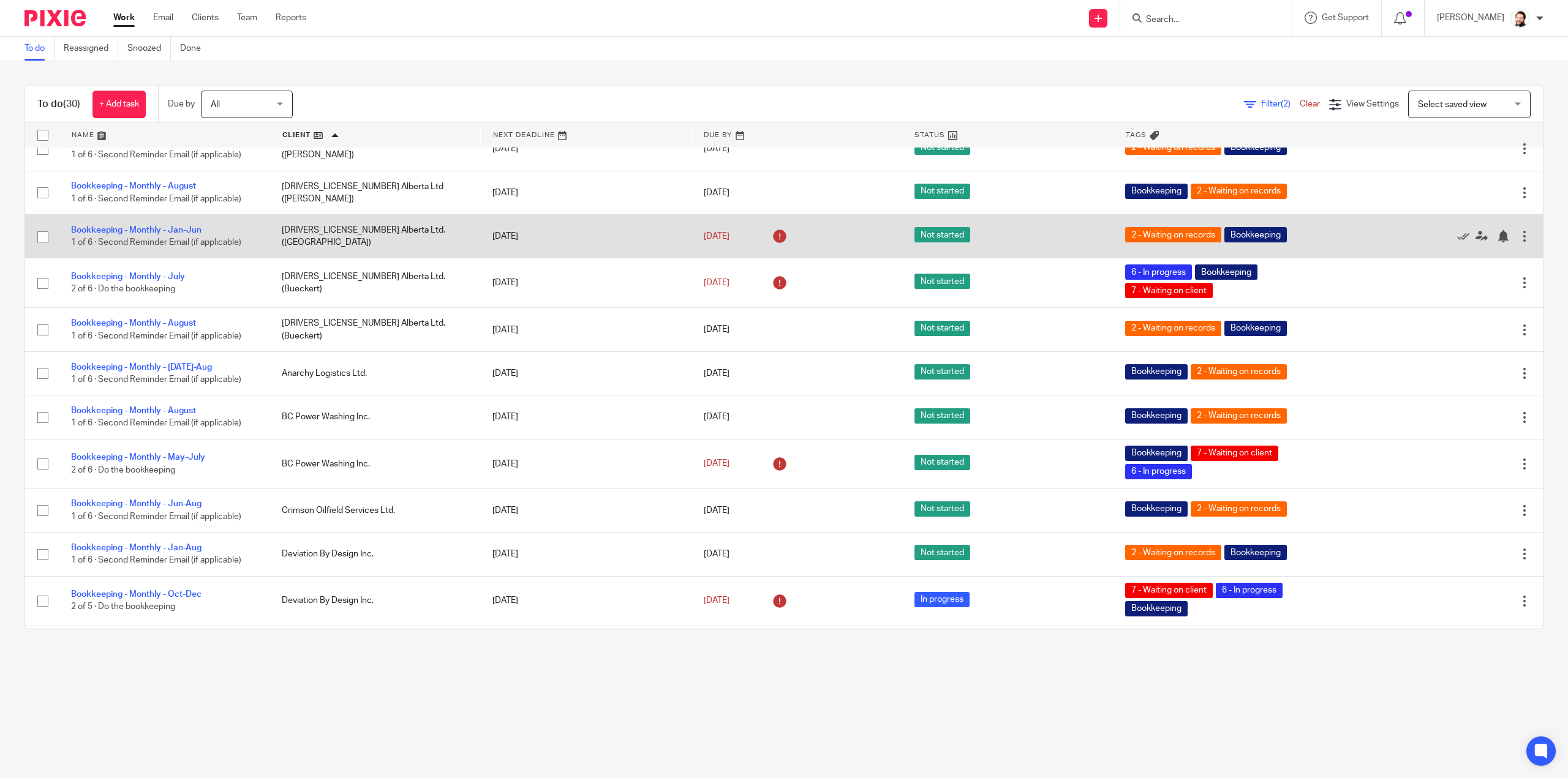
scroll to position [306, 0]
